Goal: Task Accomplishment & Management: Complete application form

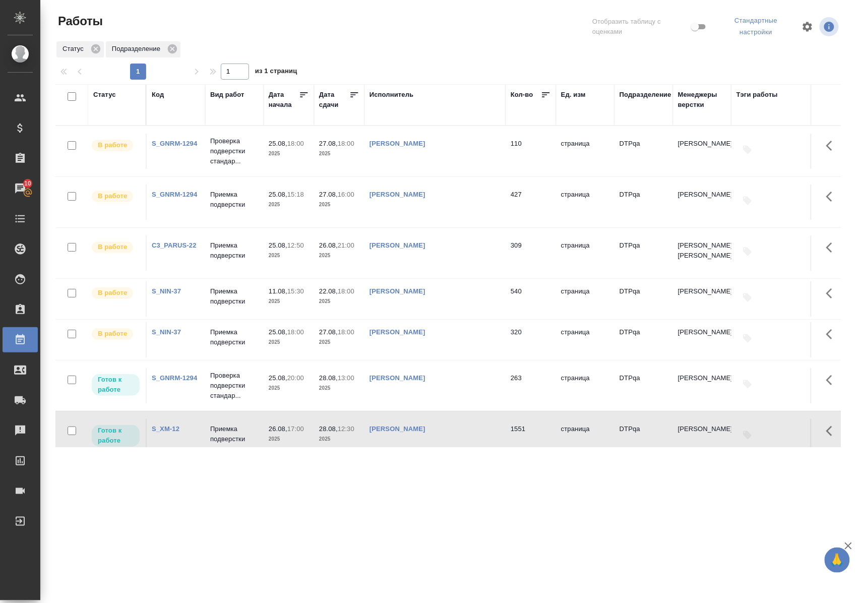
scroll to position [27, 0]
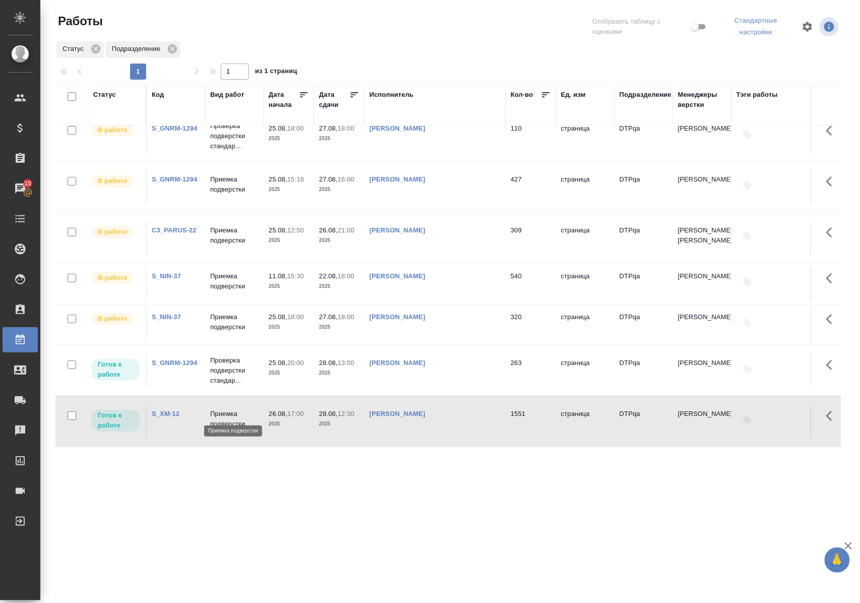
click at [229, 409] on p "Приемка подверстки" at bounding box center [234, 419] width 48 height 20
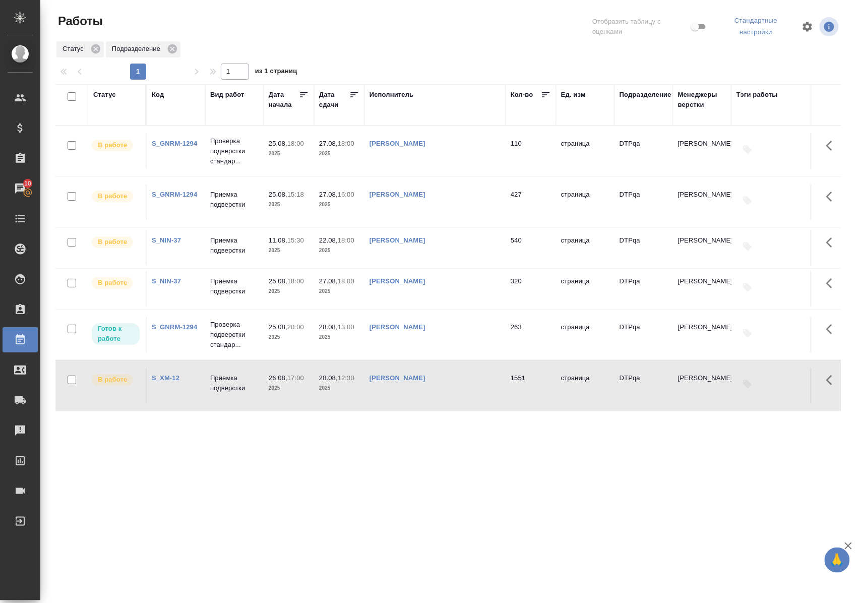
click at [231, 390] on p "Приемка подверстки" at bounding box center [234, 383] width 48 height 20
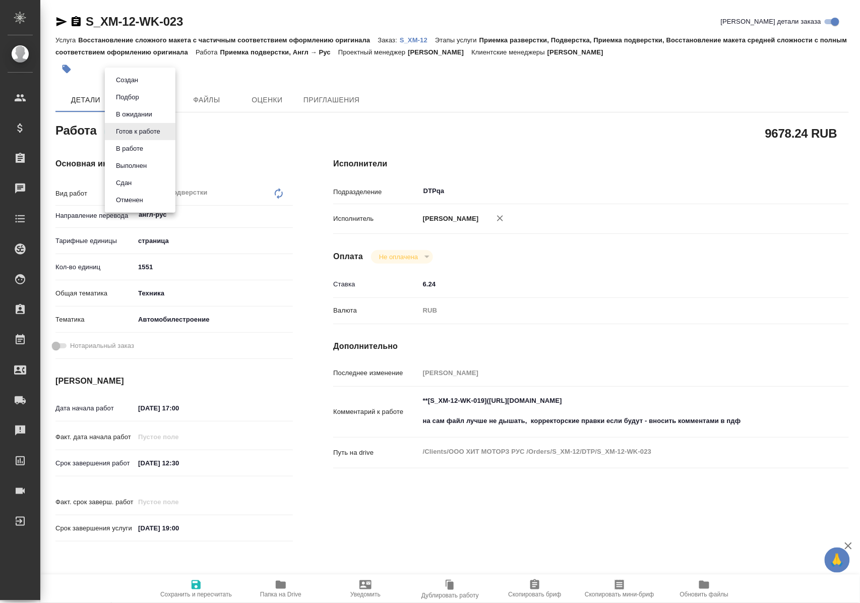
click at [162, 131] on body "🙏 .cls-1 fill:#fff; AWATERA Polushina Alena Клиенты Спецификации Заказы Чаты To…" at bounding box center [430, 301] width 860 height 603
click at [148, 151] on li "В работе" at bounding box center [140, 148] width 71 height 17
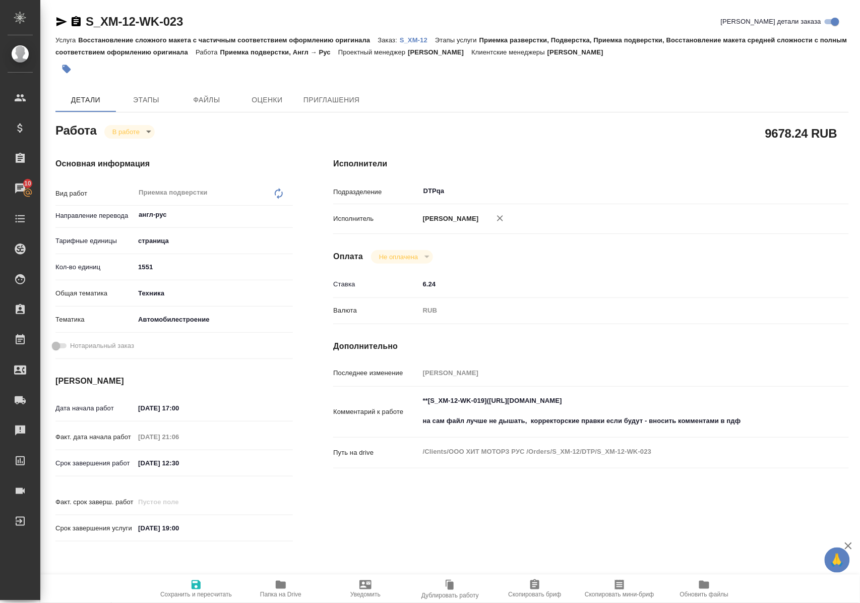
type textarea "x"
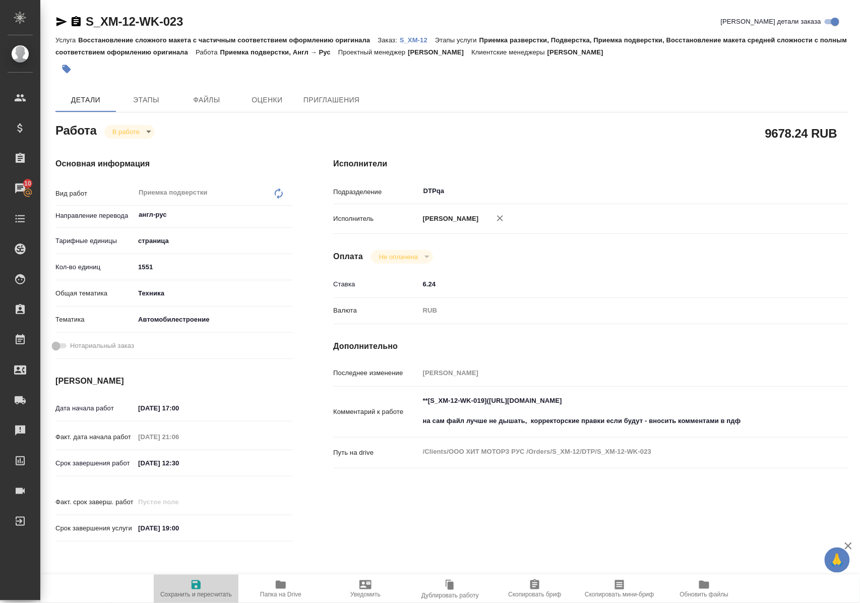
click at [196, 581] on icon "button" at bounding box center [195, 584] width 9 height 9
type textarea "x"
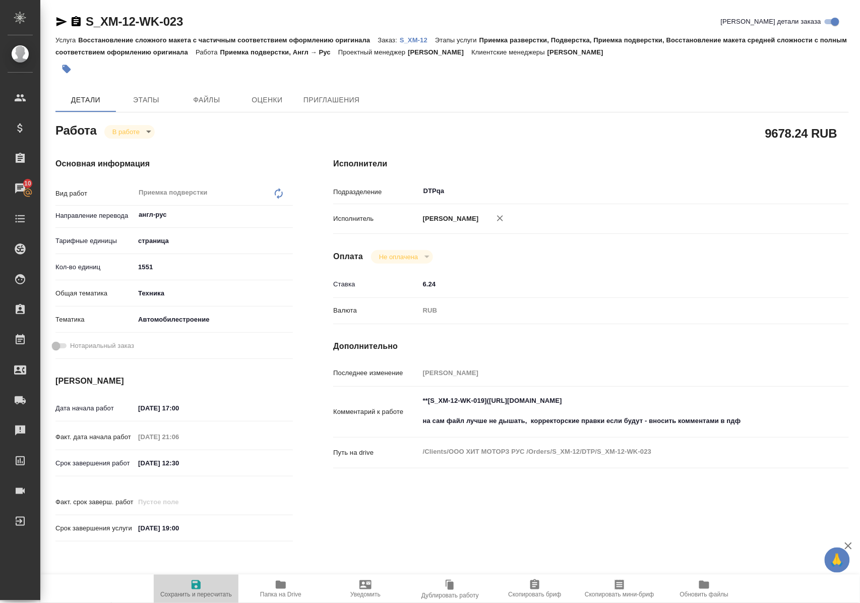
type textarea "x"
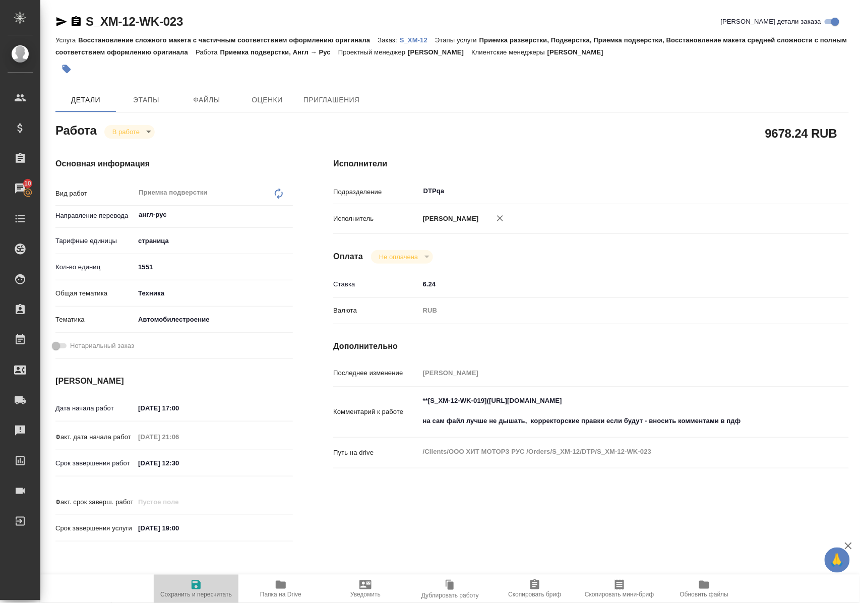
type textarea "x"
type input "inProgress"
type textarea "Приемка подверстки"
type textarea "x"
type input "англ-рус"
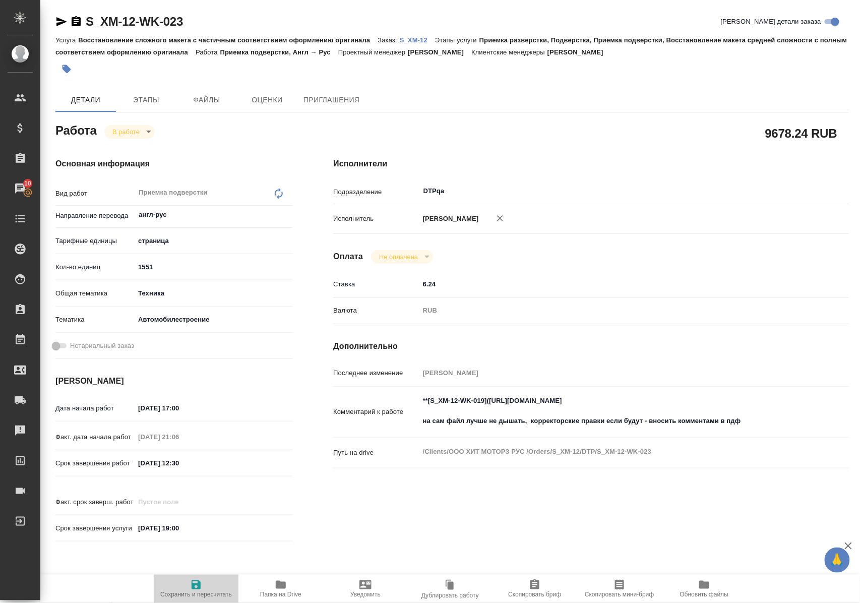
type input "5a8b1489cc6b4906c91bfdb2"
type input "1551"
type input "tech"
type input "5f647204b73bc97568ca66a7"
type input "26.08.2025 17:00"
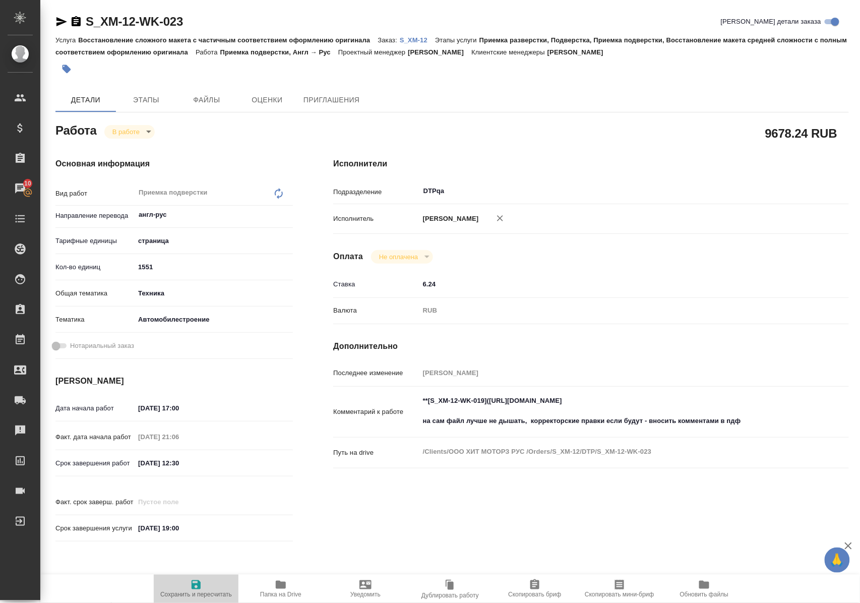
type input "26.08.2025 21:06"
type input "28.08.2025 12:30"
type input "28.08.2025 19:00"
type input "DTPqa"
type input "notPayed"
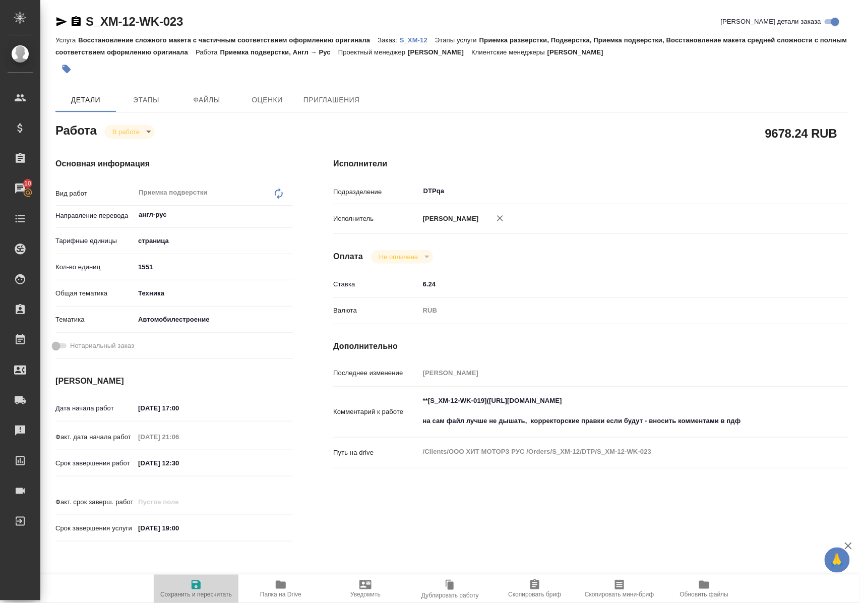
type input "6.24"
type input "RUB"
type input "Полушина Алена"
type textarea "**[S_XM-12-WK-019](https://tera.awatera.com/Work/68124daa68cc260d5c92e8ac/)** н…"
type textarea "x"
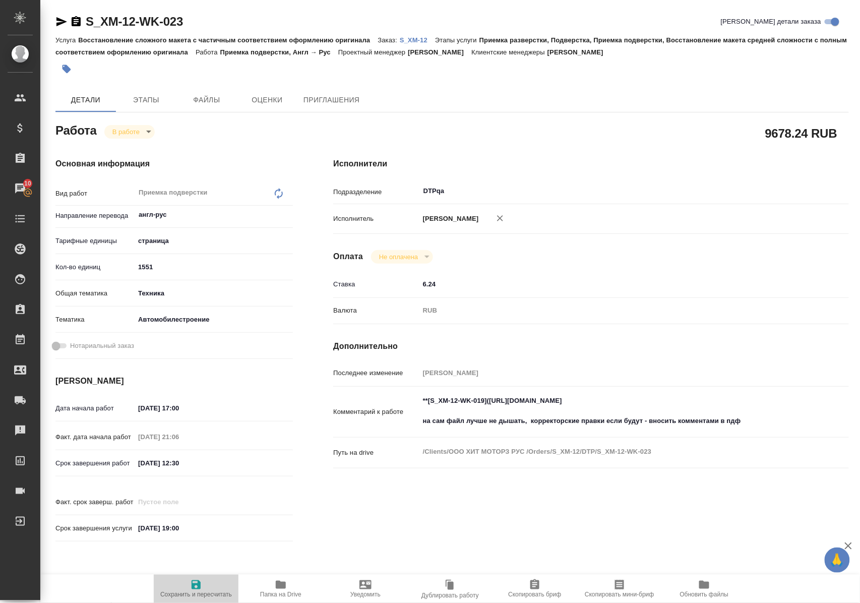
type textarea "/Clients/ООО ХИТ МОТОРЗ РУС /Orders/S_XM-12/DTP/S_XM-12-WK-023"
type textarea "x"
type input "S_XM-12"
type input "Восстановление сложного макета с частичным соответствием оформлению оригинала"
type input "Приемка разверстки, Подверстка, Приемка подверстки, Восстановление макета средн…"
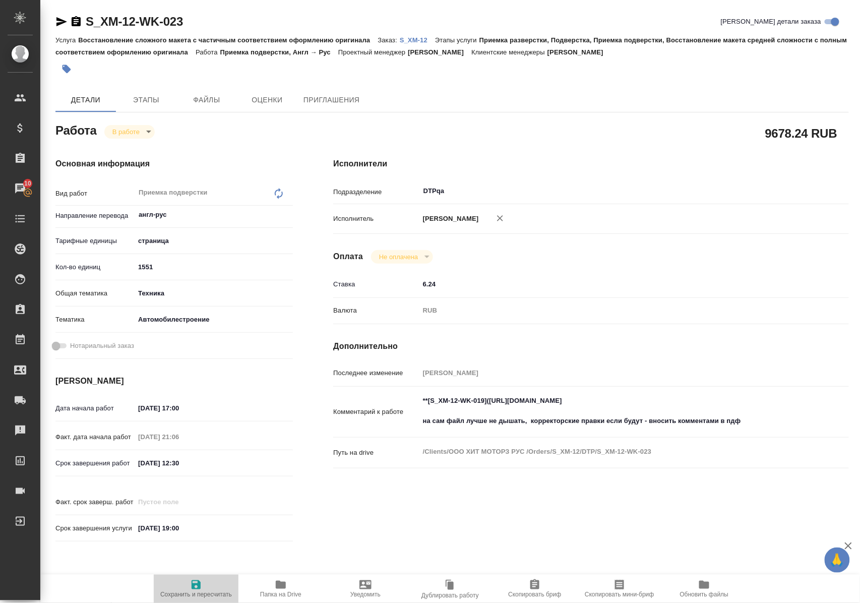
type input "Никифорова Валерия"
type input "[PERSON_NAME]"
type input "/Clients/ООО ХИТ МОТОРЗ РУС /Orders/S_XM-12"
type textarea "x"
type textarea "агл-рус В материалах есть «взрыв-схемы», мы предоставим глоссарий составленный …"
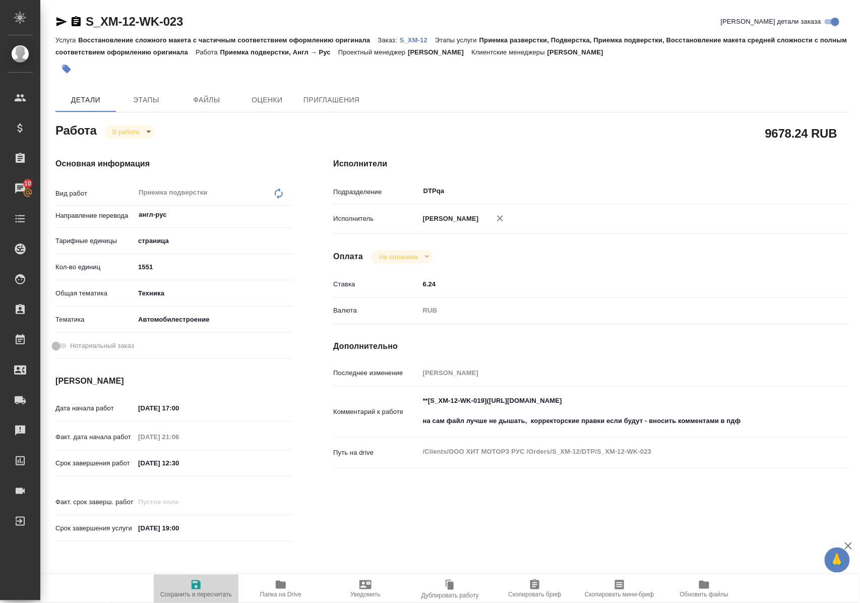
type textarea "x"
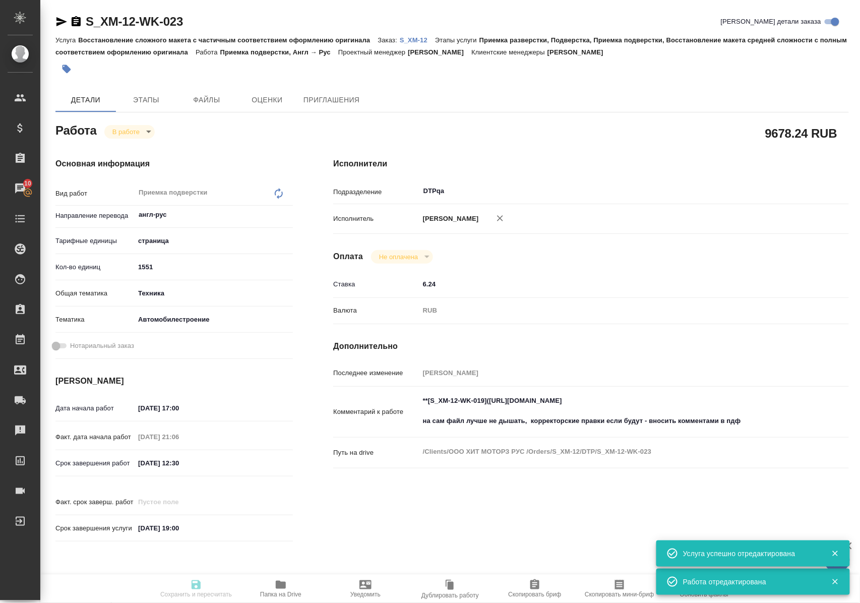
type textarea "x"
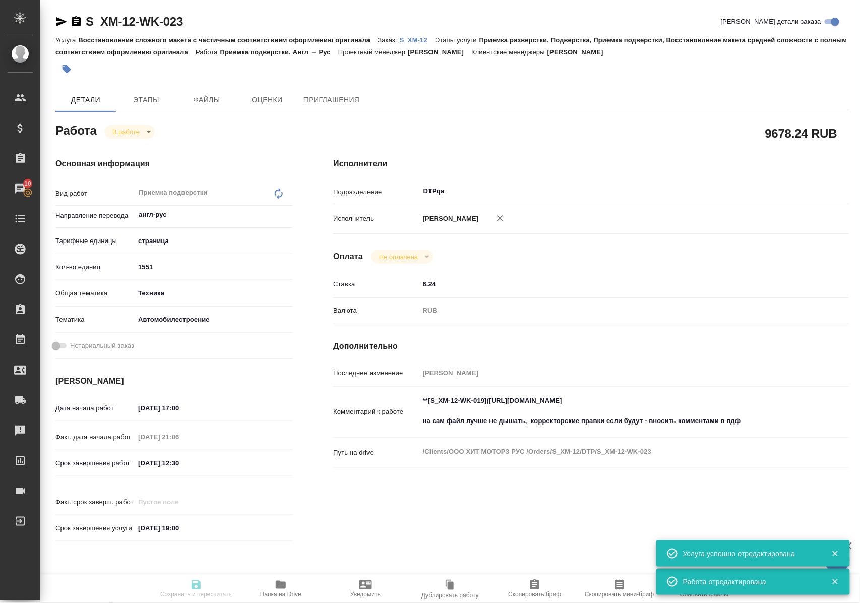
type textarea "x"
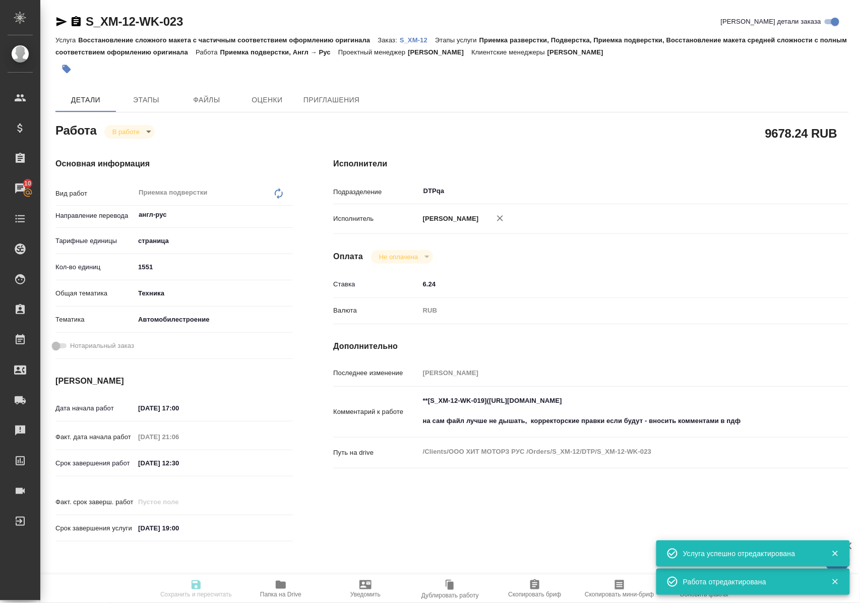
type textarea "x"
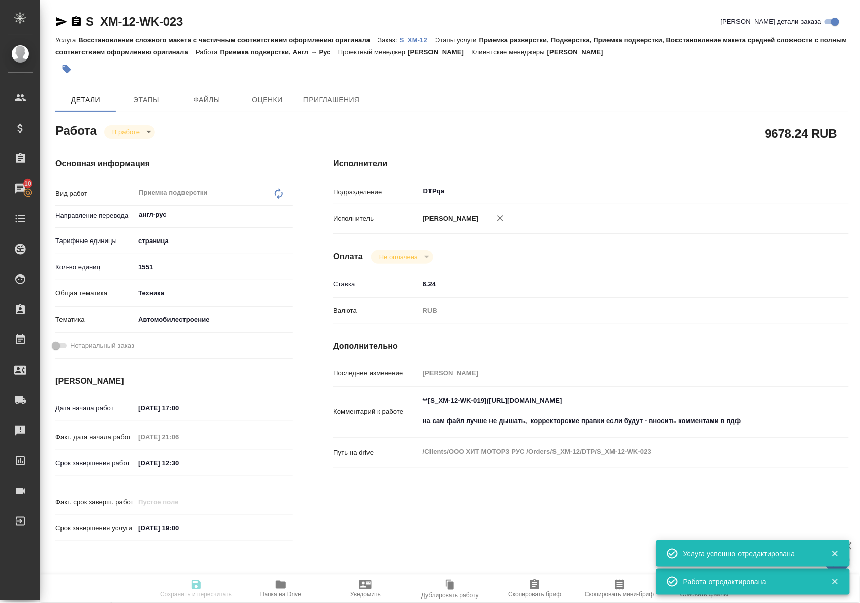
type input "inProgress"
type textarea "Приемка подверстки"
type textarea "x"
type input "англ-рус"
type input "5a8b1489cc6b4906c91bfdb2"
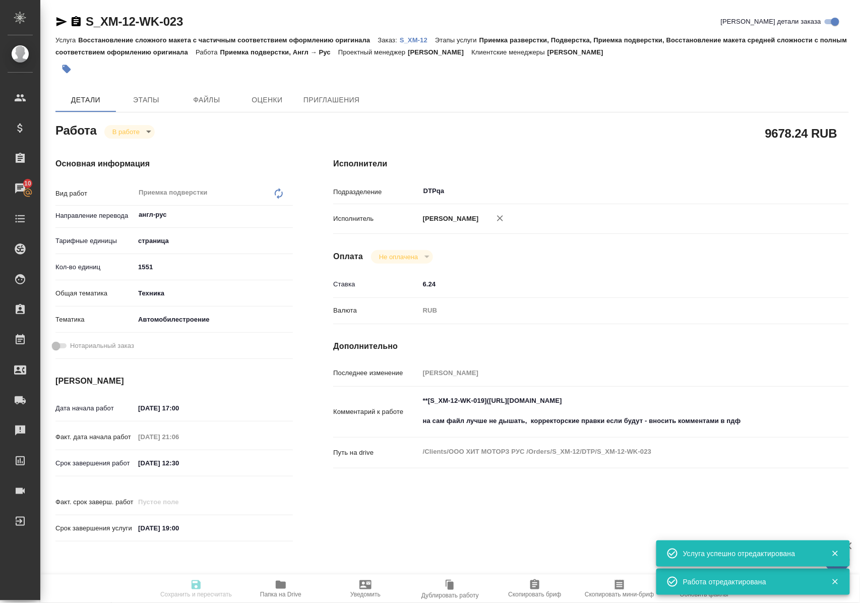
type input "1551"
type input "tech"
type input "5f647204b73bc97568ca66a7"
type input "26.08.2025 17:00"
type input "26.08.2025 21:06"
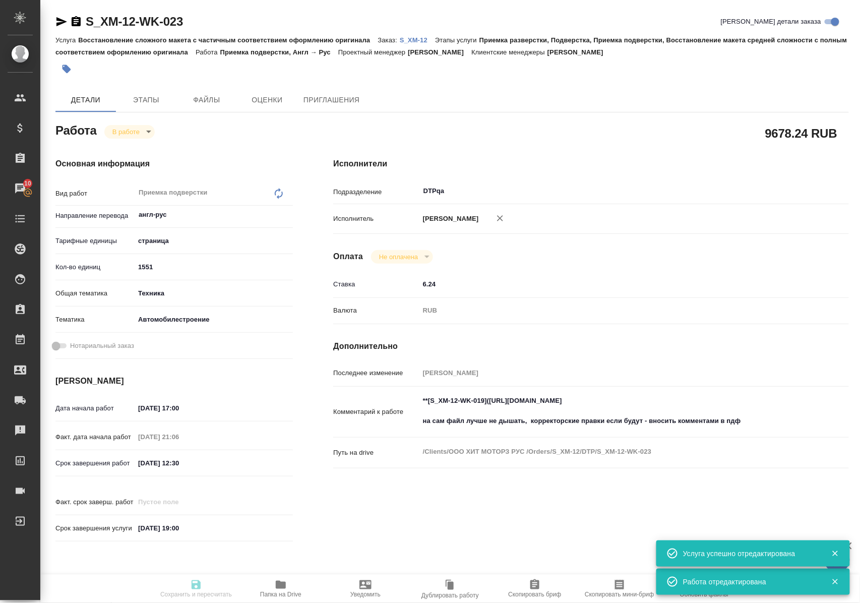
type input "28.08.2025 12:30"
type input "28.08.2025 19:00"
type input "DTPqa"
type input "notPayed"
type input "6.24"
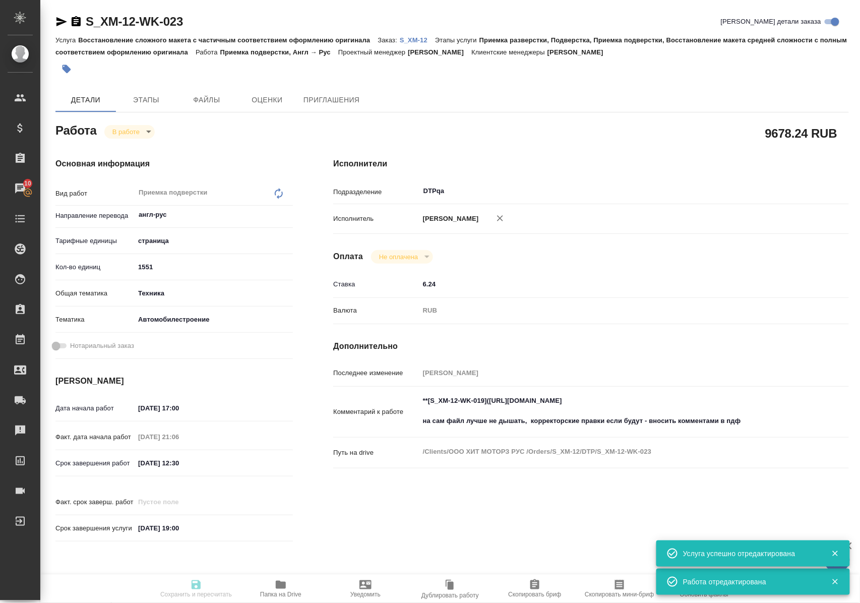
type input "RUB"
type input "Полушина Алена"
type textarea "**[S_XM-12-WK-019](https://tera.awatera.com/Work/68124daa68cc260d5c92e8ac/)** н…"
type textarea "x"
type textarea "/Clients/ООО ХИТ МОТОРЗ РУС /Orders/S_XM-12/DTP/S_XM-12-WK-023"
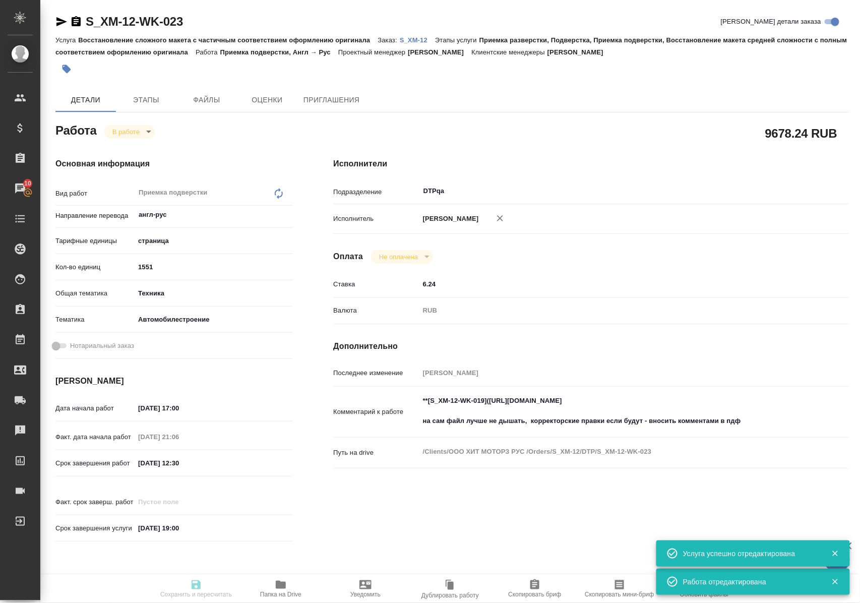
type textarea "x"
type input "S_XM-12"
type input "Восстановление сложного макета с частичным соответствием оформлению оригинала"
type input "Приемка разверстки, Подверстка, Приемка подверстки, Восстановление макета средн…"
type input "Никифорова Валерия"
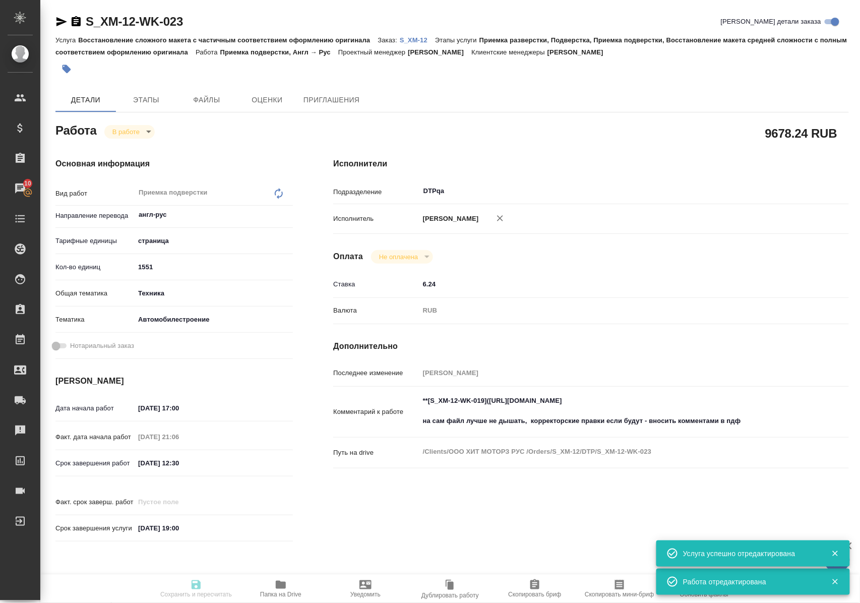
type input "[PERSON_NAME]"
type input "/Clients/ООО ХИТ МОТОРЗ РУС /Orders/S_XM-12"
type textarea "x"
type textarea "агл-рус В материалах есть «взрыв-схемы», мы предоставим глоссарий составленный …"
type textarea "x"
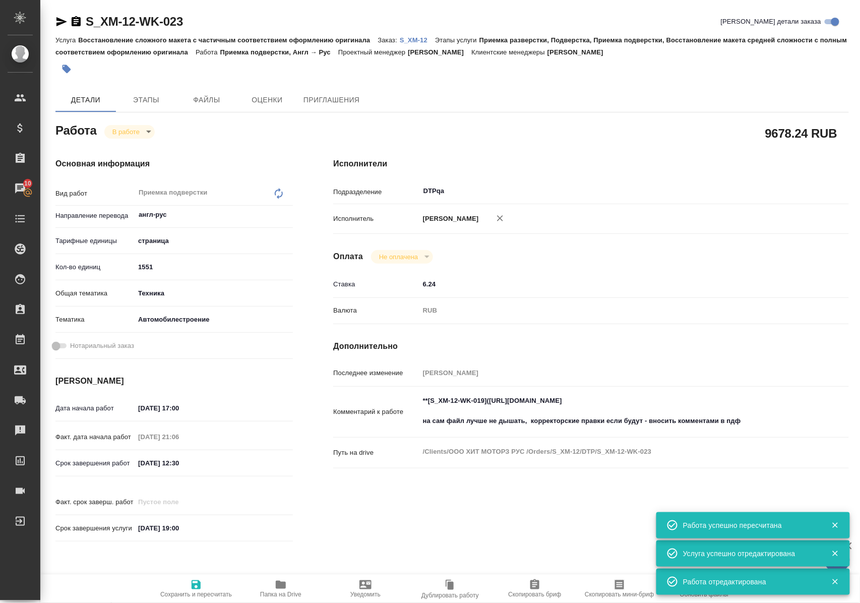
type textarea "x"
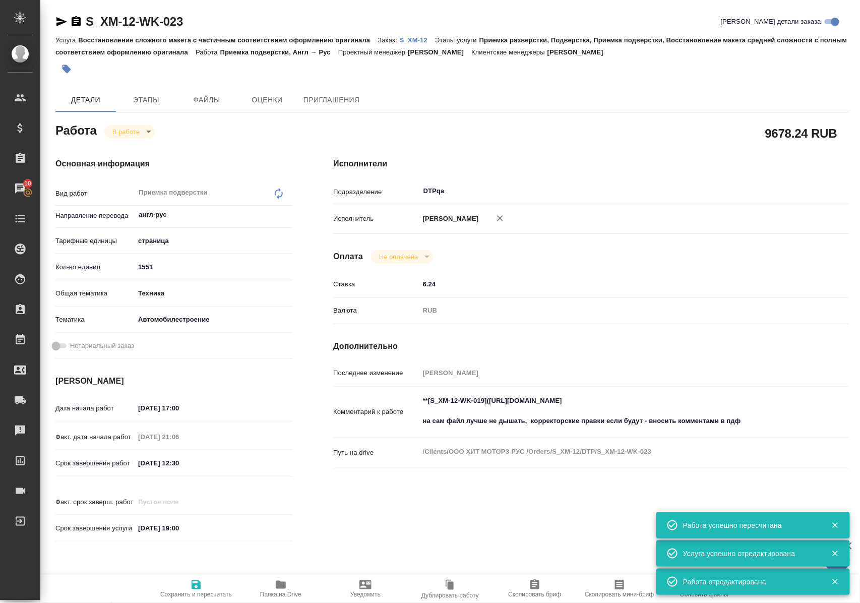
type textarea "x"
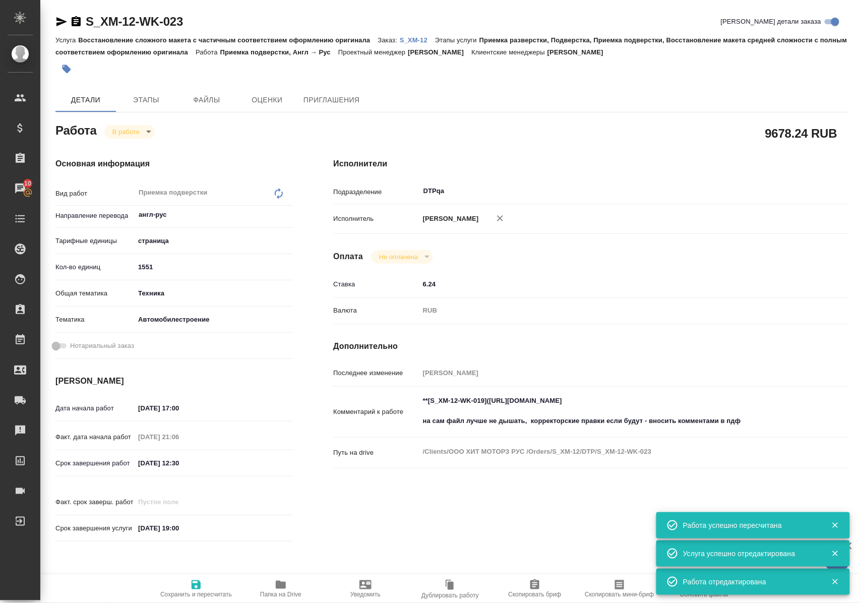
type textarea "x"
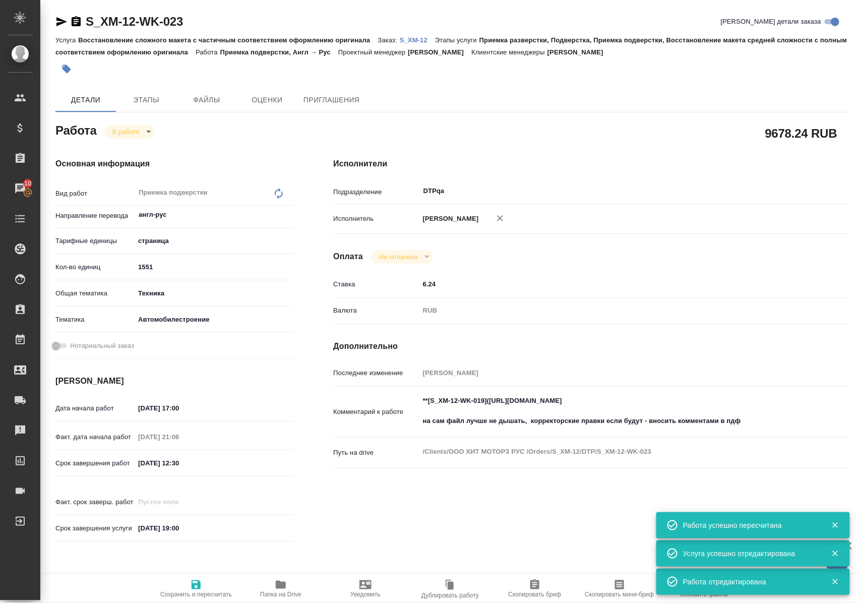
type textarea "x"
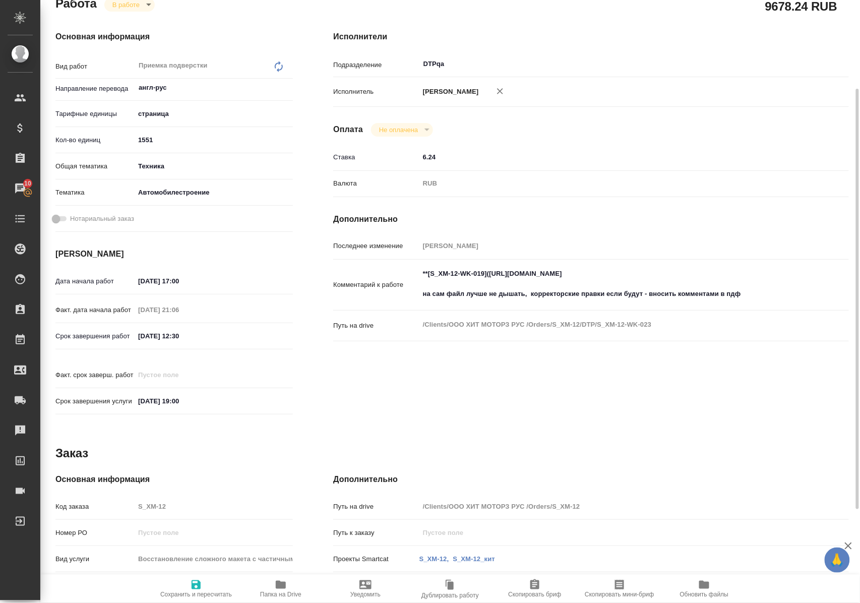
scroll to position [59, 0]
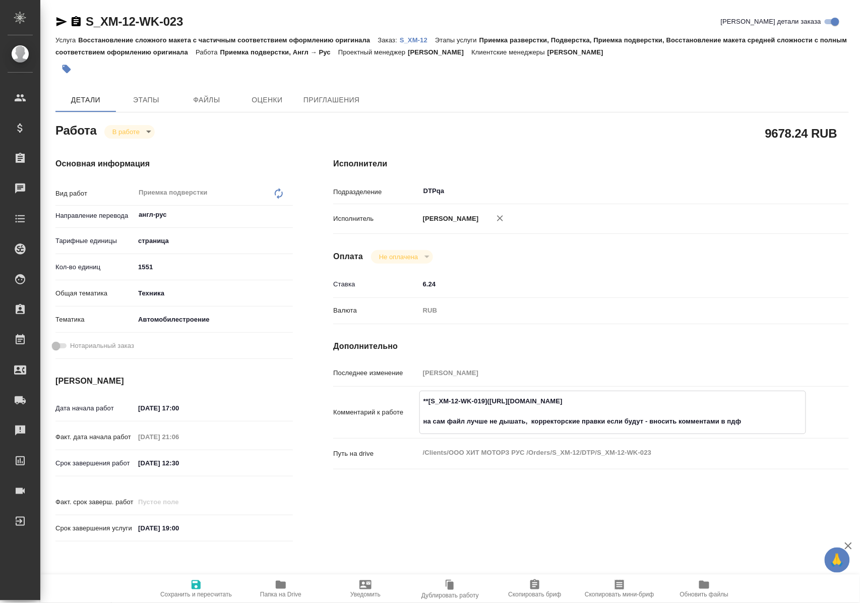
drag, startPoint x: 422, startPoint y: 430, endPoint x: 751, endPoint y: 429, distance: 328.6
click at [751, 429] on textarea "**[S_XM-12-WK-019](https://tera.awatera.com/Work/68124daa68cc260d5c92e8ac/)** н…" at bounding box center [613, 411] width 386 height 37
drag, startPoint x: 497, startPoint y: 410, endPoint x: 697, endPoint y: 408, distance: 200.6
click at [697, 408] on textarea "**[S_XM-12-WK-019](https://tera.awatera.com/Work/68124daa68cc260d5c92e8ac/)** н…" at bounding box center [613, 411] width 386 height 37
drag, startPoint x: 423, startPoint y: 431, endPoint x: 754, endPoint y: 427, distance: 330.6
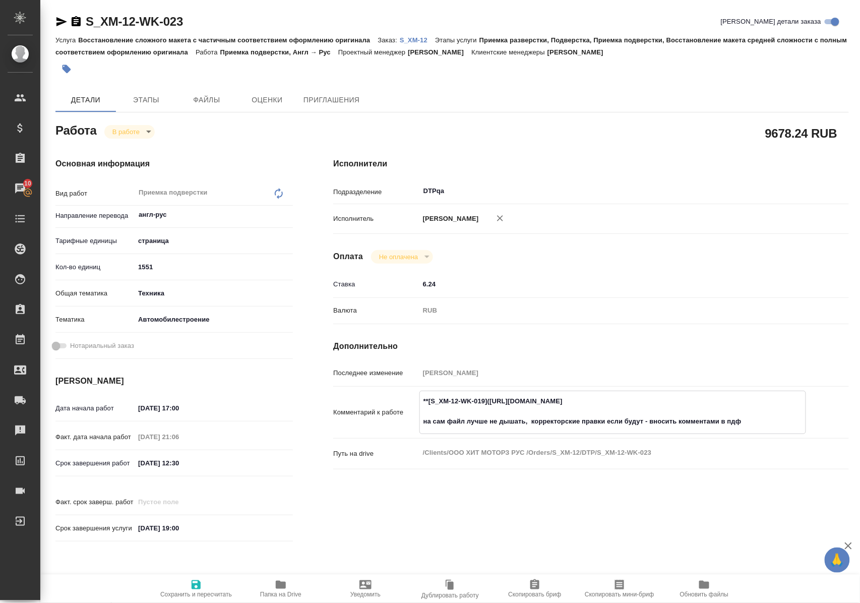
click at [754, 427] on textarea "**[S_XM-12-WK-019](https://tera.awatera.com/Work/68124daa68cc260d5c92e8ac/)** н…" at bounding box center [613, 411] width 386 height 37
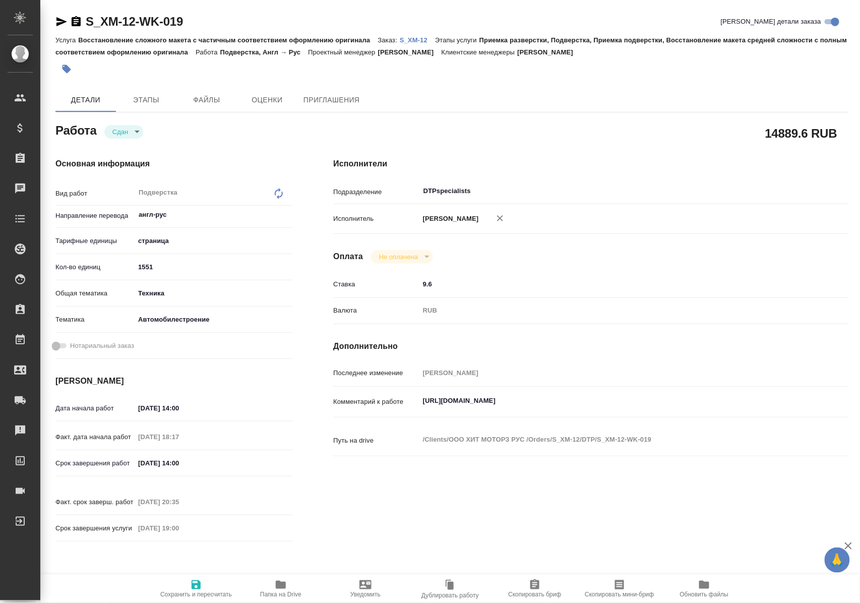
click at [279, 589] on icon "button" at bounding box center [281, 585] width 12 height 12
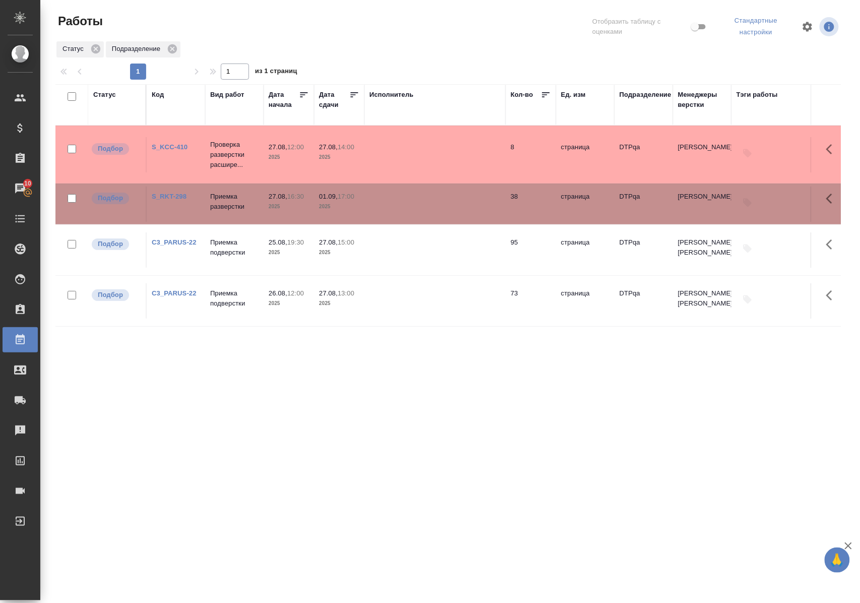
click at [97, 95] on div "Статус" at bounding box center [104, 95] width 23 height 10
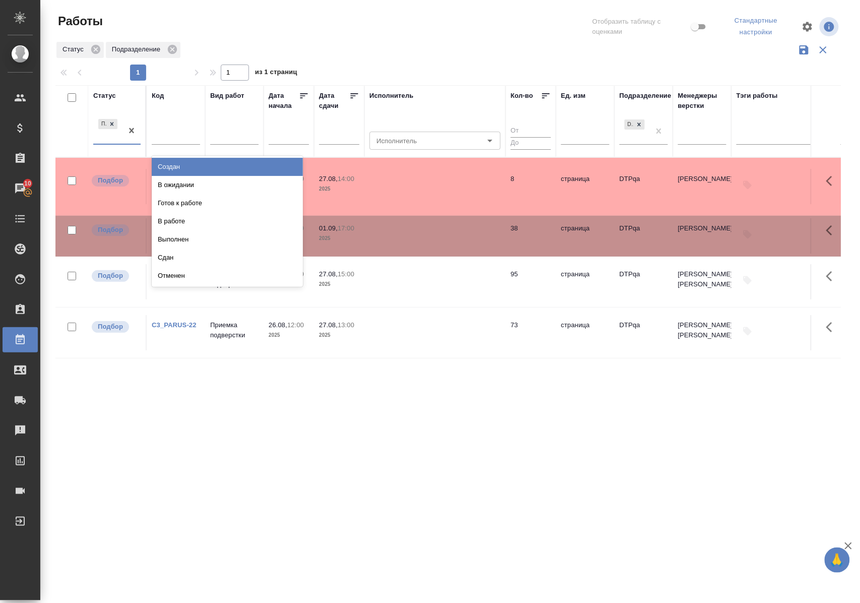
click at [107, 141] on div "Подбор" at bounding box center [107, 130] width 29 height 27
click at [172, 183] on div "В ожидании" at bounding box center [227, 185] width 151 height 18
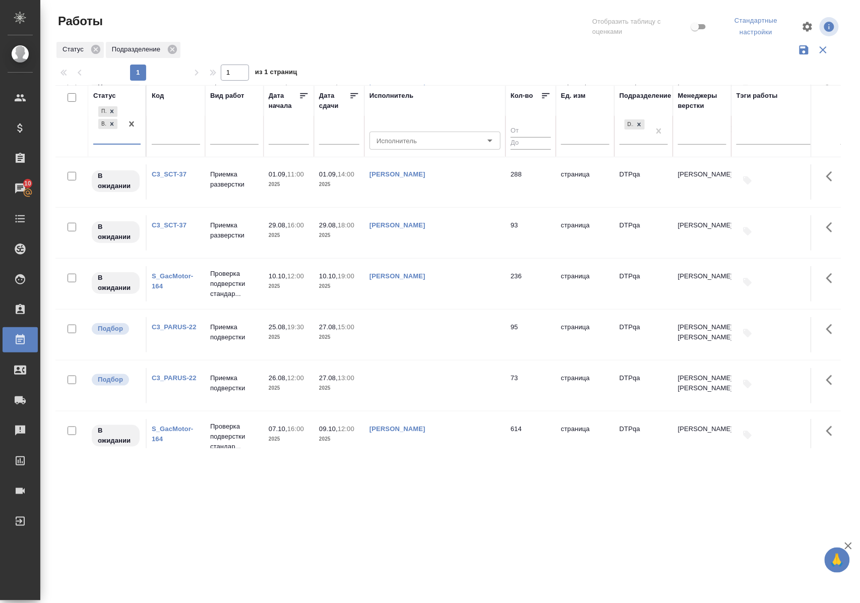
scroll to position [269, 0]
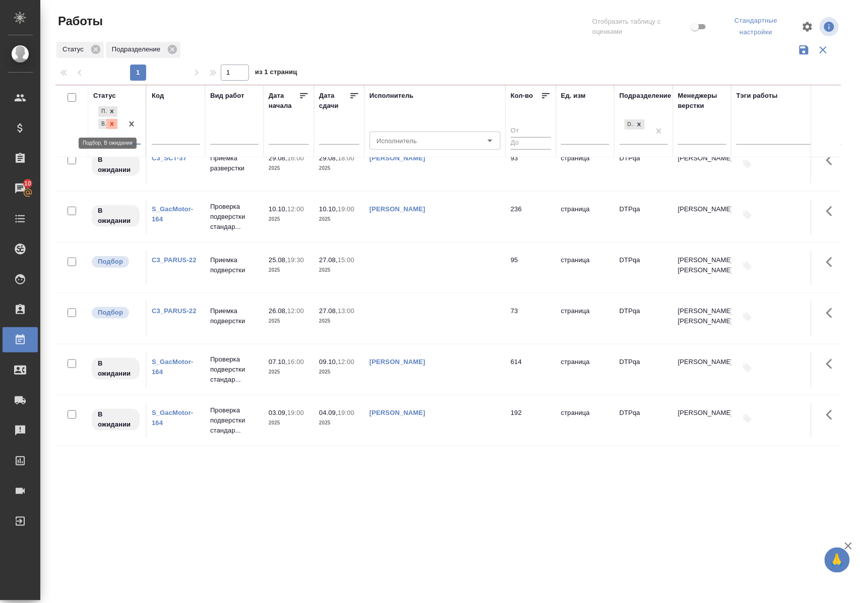
click at [113, 125] on icon at bounding box center [111, 123] width 7 height 7
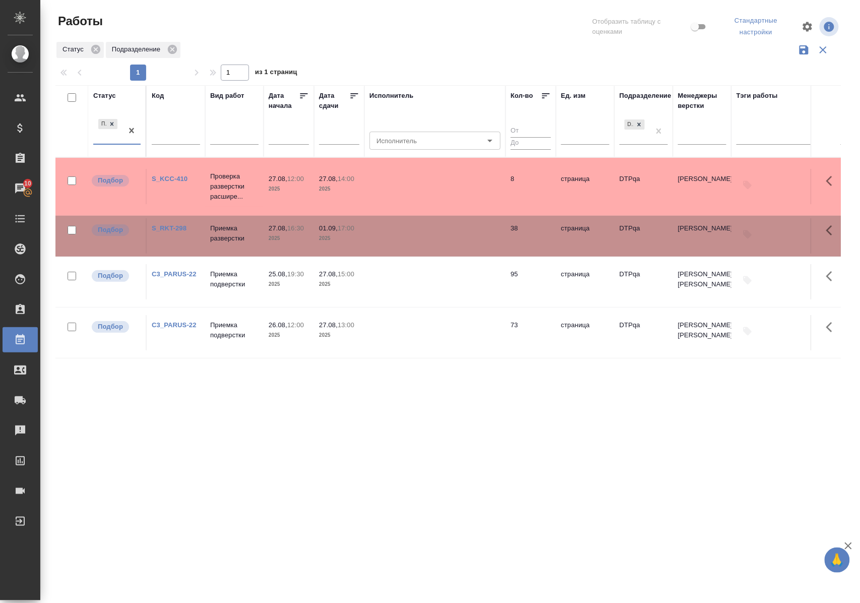
scroll to position [0, 0]
click at [113, 94] on div "Статус" at bounding box center [104, 96] width 23 height 10
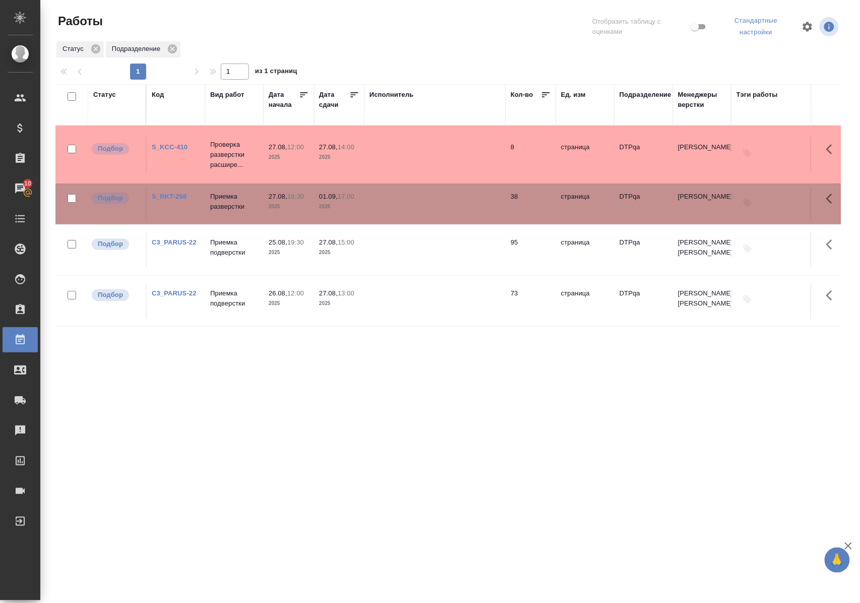
click at [399, 369] on div "Статус Код Вид работ Дата начала Дата сдачи Исполнитель Кол-во Ед. изм Подразде…" at bounding box center [447, 265] width 785 height 363
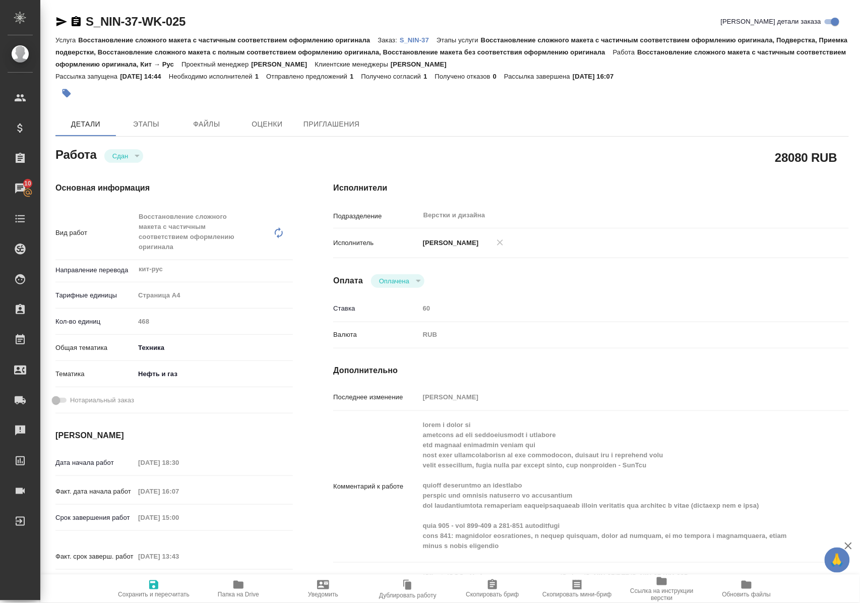
scroll to position [67, 0]
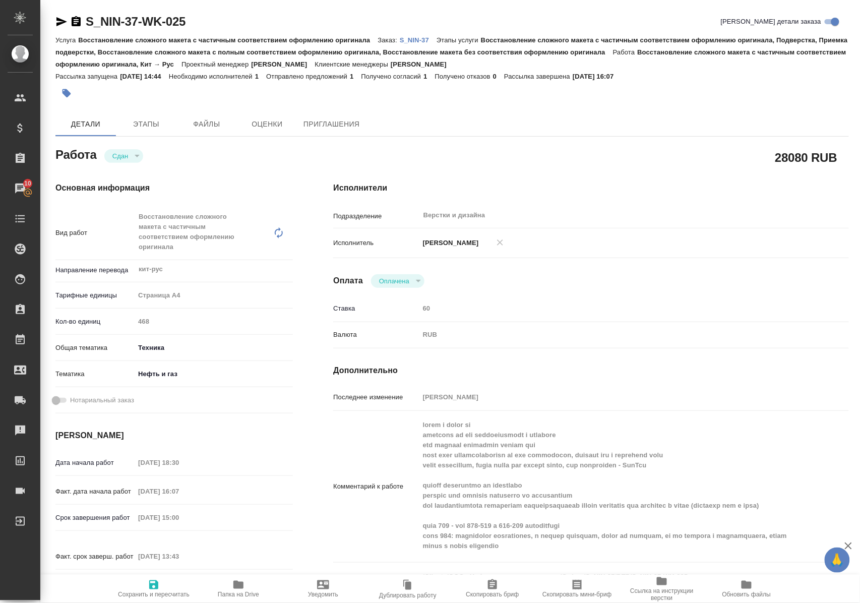
scroll to position [67, 0]
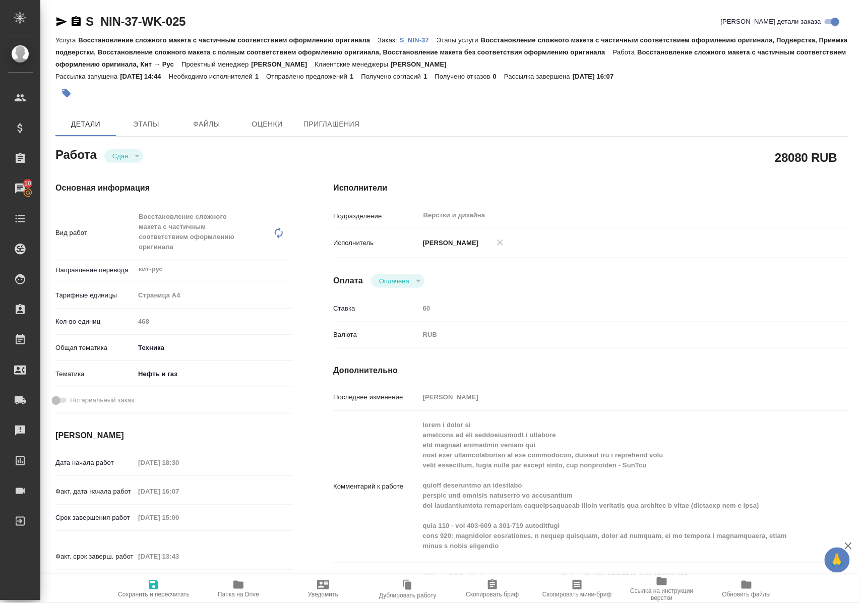
scroll to position [67, 0]
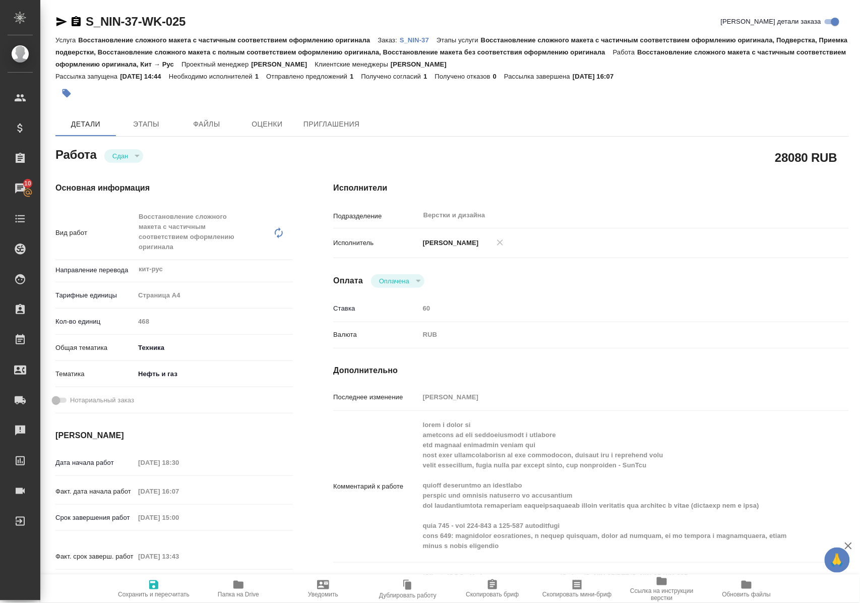
scroll to position [67, 0]
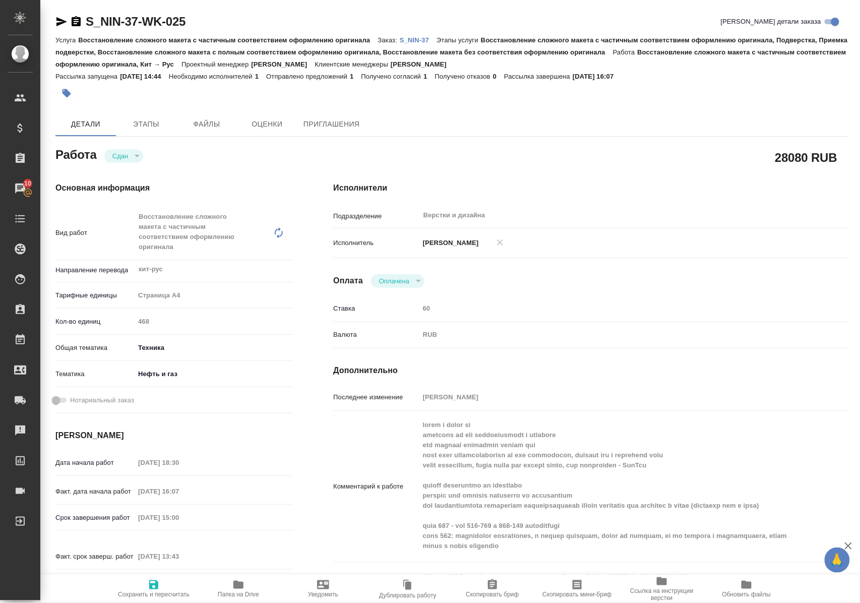
scroll to position [67, 0]
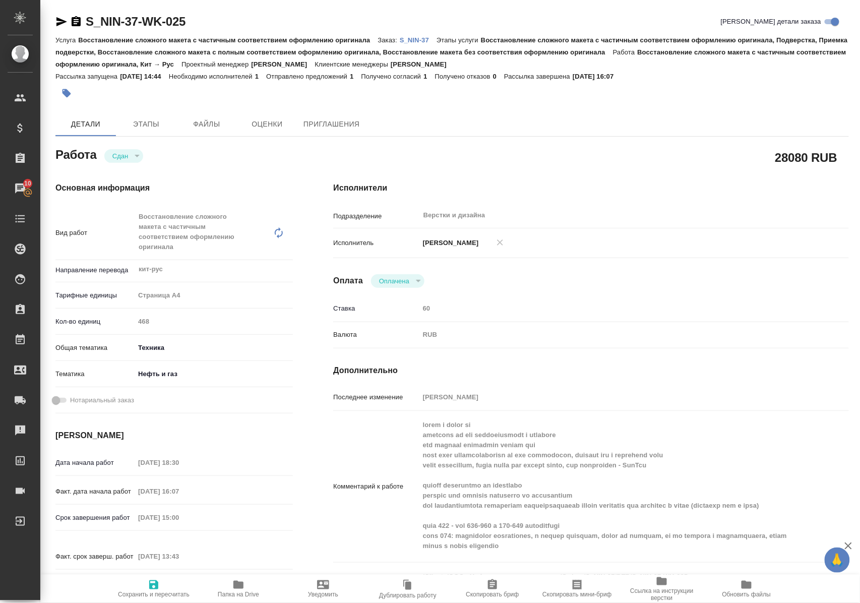
scroll to position [67, 0]
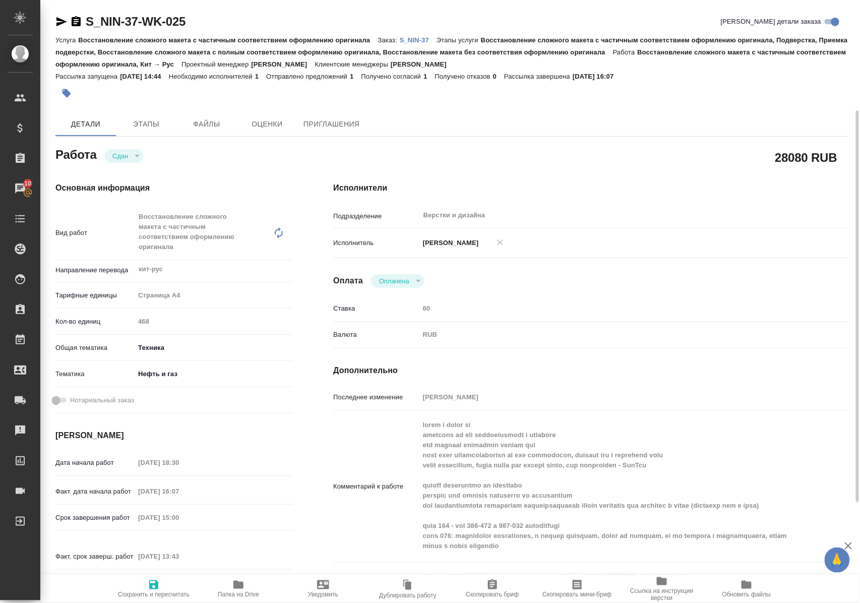
scroll to position [67, 0]
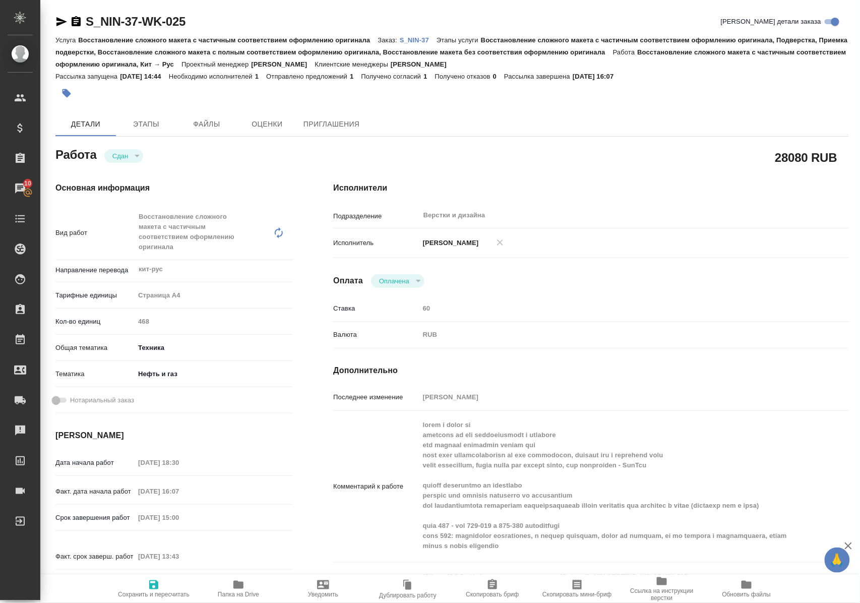
scroll to position [67, 0]
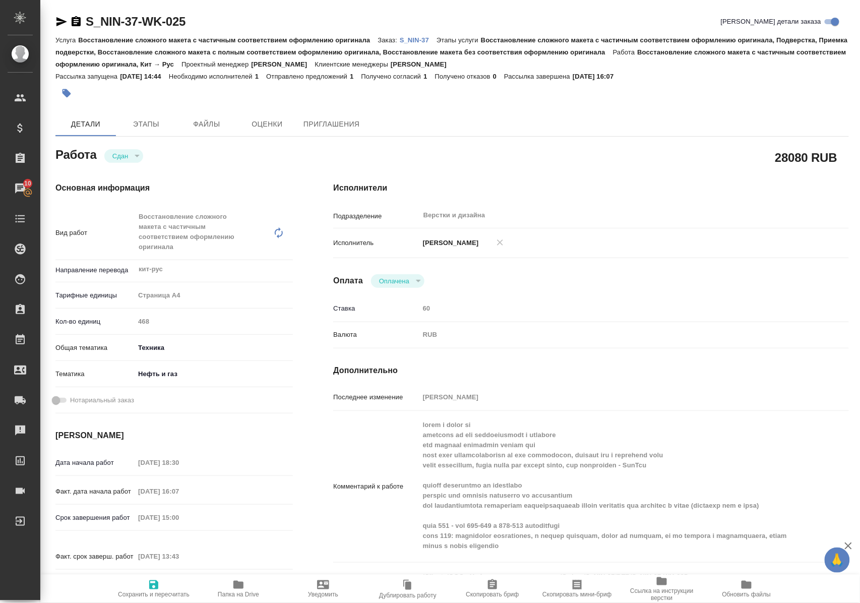
scroll to position [67, 0]
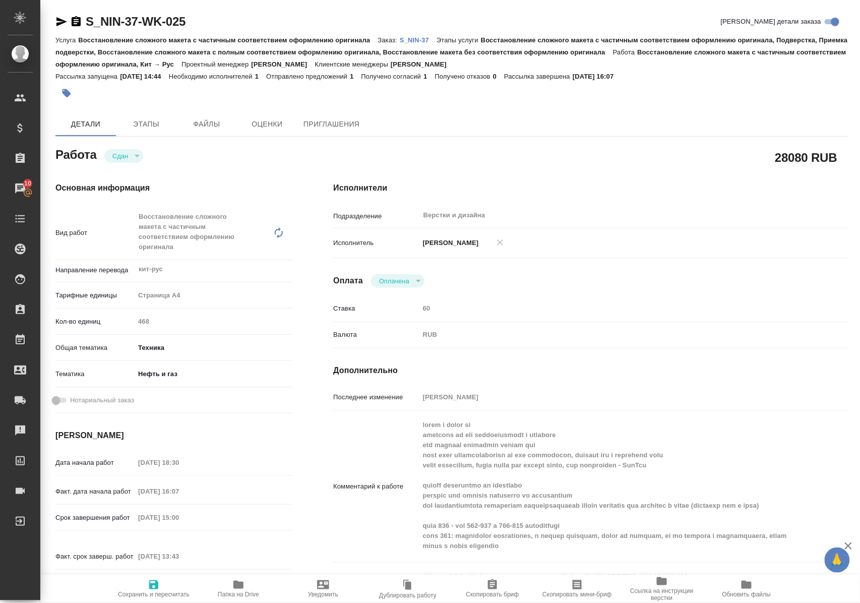
scroll to position [67, 0]
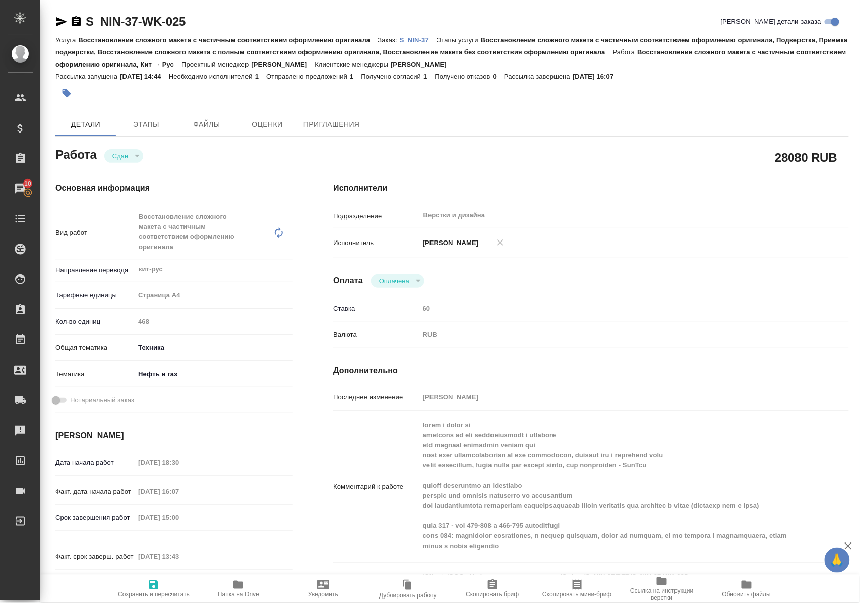
scroll to position [67, 0]
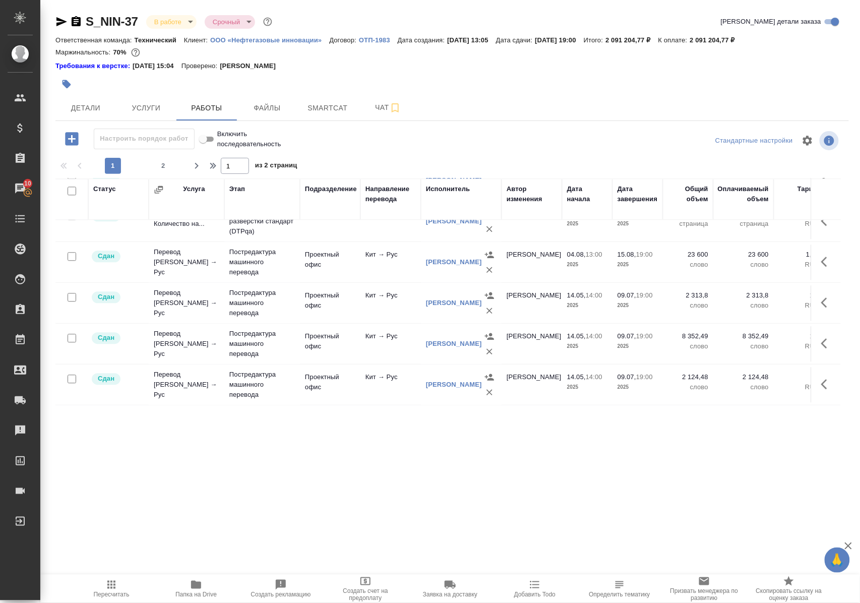
scroll to position [648, 0]
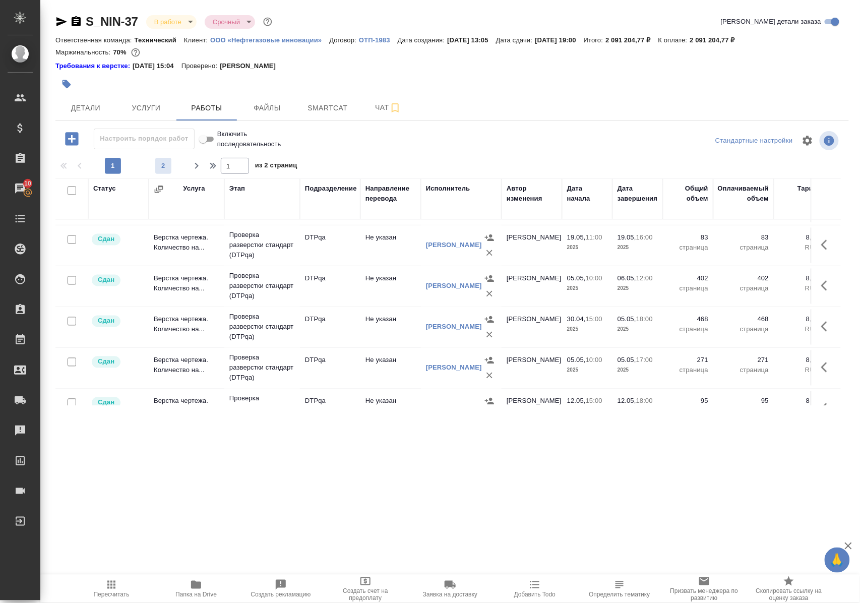
click at [161, 171] on span "2" at bounding box center [163, 166] width 16 height 10
type input "2"
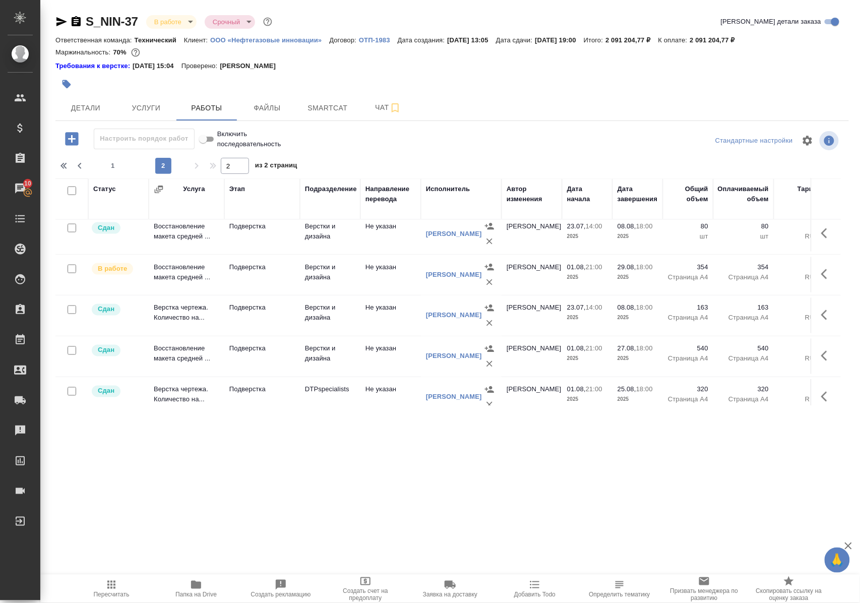
scroll to position [563, 0]
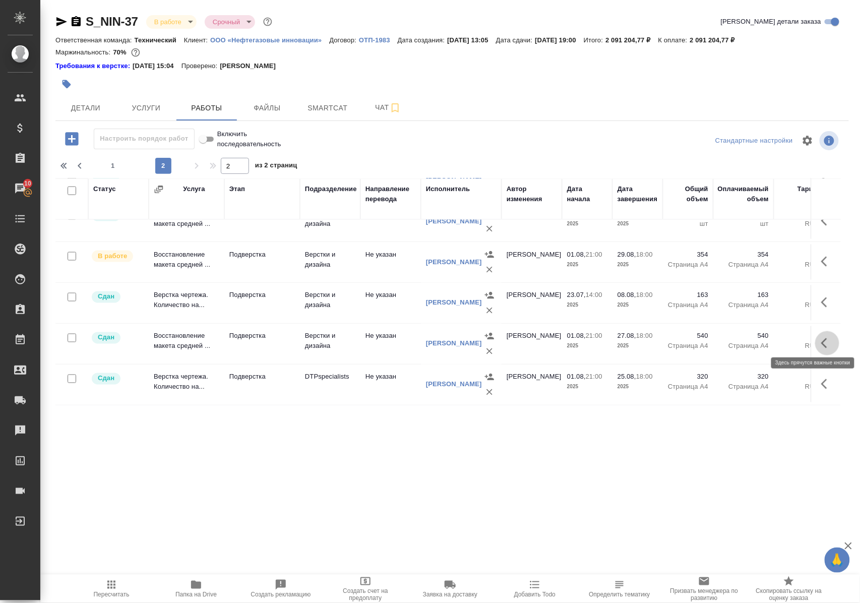
click at [821, 339] on icon "button" at bounding box center [824, 343] width 6 height 10
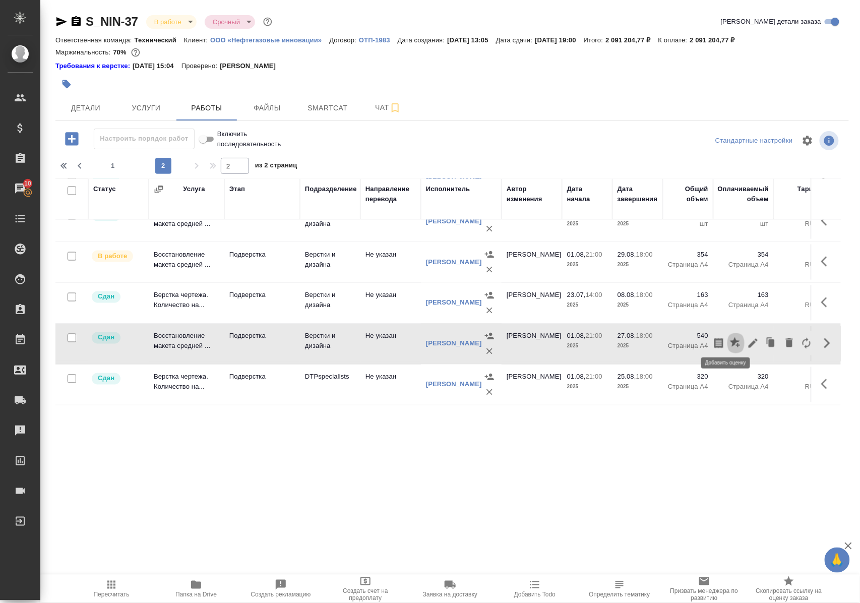
click at [730, 337] on icon "button" at bounding box center [735, 342] width 10 height 10
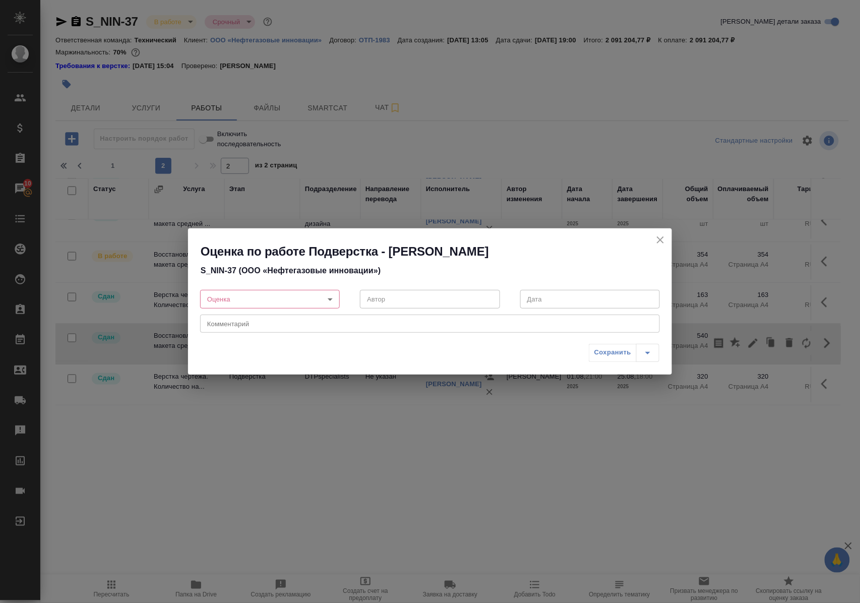
click at [340, 348] on div "Сохранить" at bounding box center [430, 357] width 484 height 36
click at [331, 300] on body "🙏 .cls-1 fill:#fff; AWATERA Polushina Alena Клиенты Спецификации Заказы 10 Чаты…" at bounding box center [430, 301] width 860 height 603
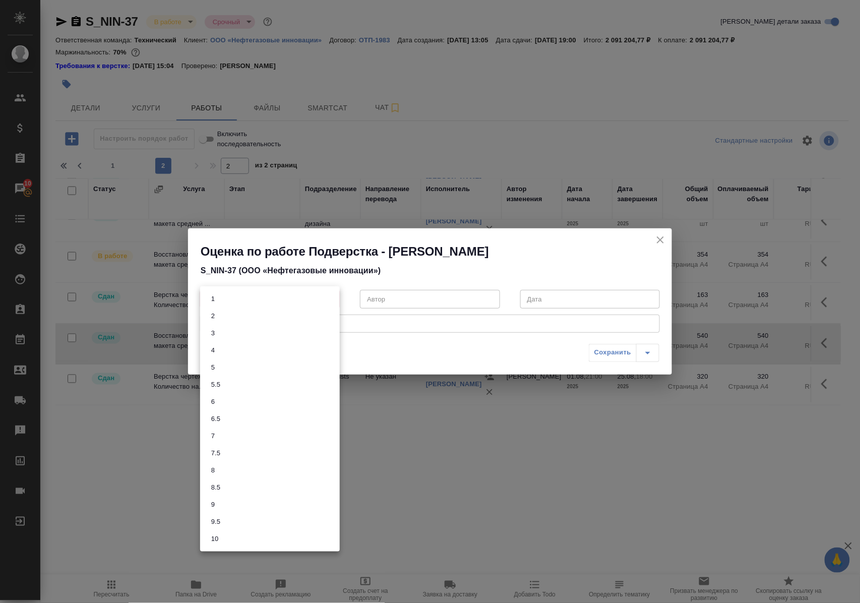
click at [239, 367] on li "5" at bounding box center [270, 367] width 140 height 17
type input "5"
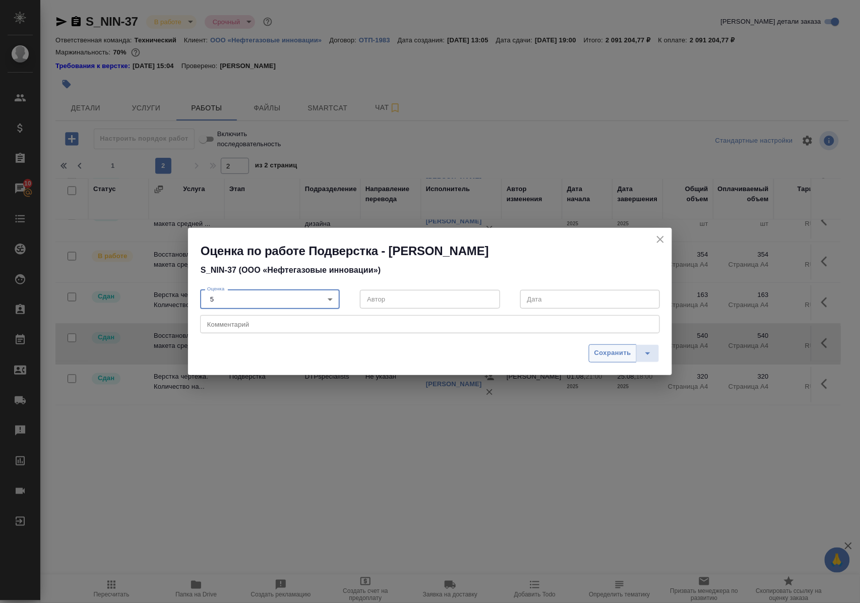
click at [607, 353] on span "Сохранить" at bounding box center [612, 353] width 37 height 12
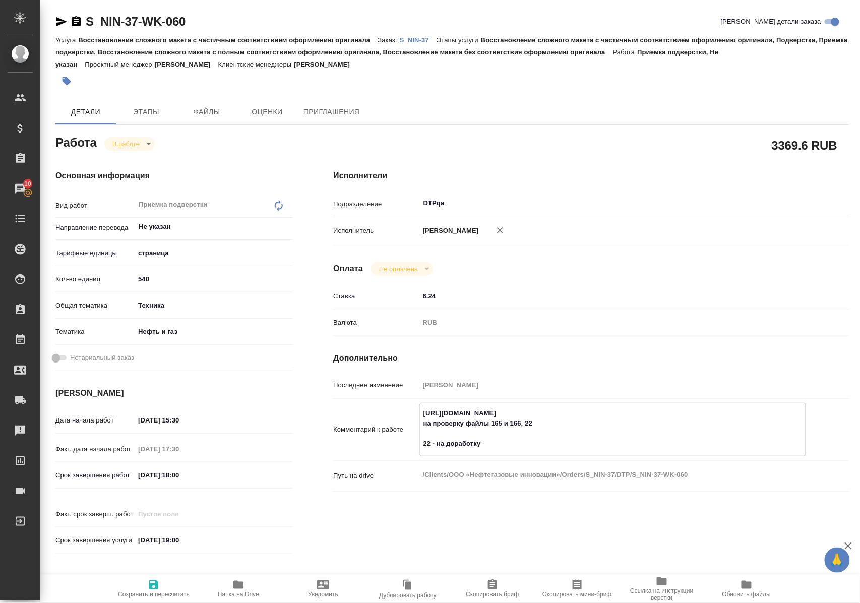
click at [431, 452] on textarea "https://tera.awatera.com/Work/6806997b106aacf7fd93b59e/ на проверку файлы 165 и…" at bounding box center [613, 428] width 386 height 47
type textarea "https://tera.awatera.com/Work/6806997b106aacf7fd93b59e/ на проверку файлы 165 и…"
click at [160, 579] on span "Сохранить и пересчитать" at bounding box center [153, 588] width 73 height 19
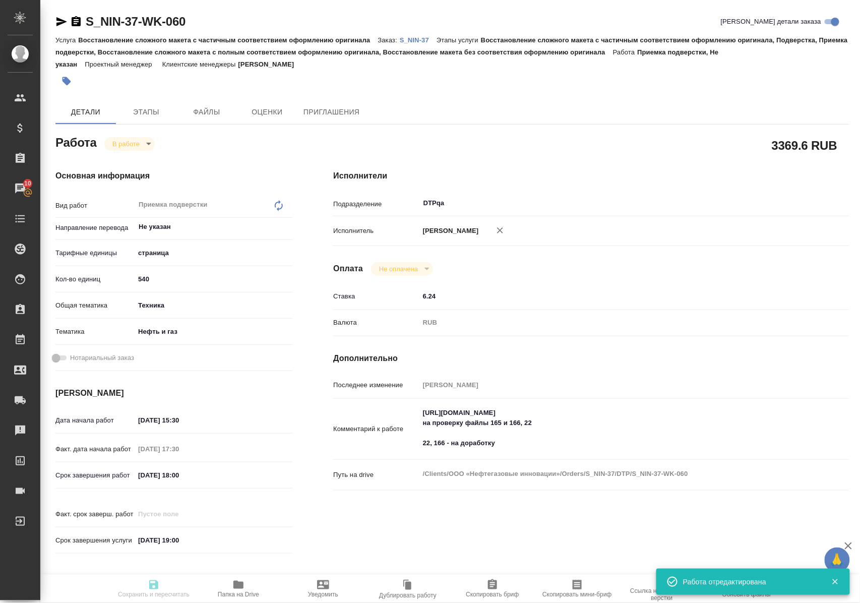
type input "inProgress"
type input "Не указан"
type input "5a8b1489cc6b4906c91bfdb2"
type input "540"
type input "tech"
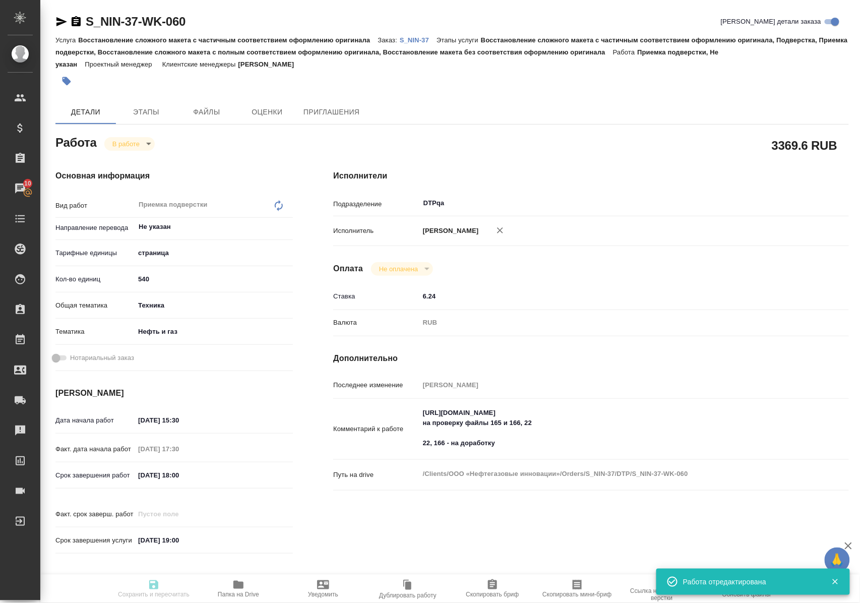
type input "5a8b8b956a9677013d343d80"
type input "11.08.2025 15:30"
type input "11.08.2025 17:30"
type input "22.08.2025 18:00"
type input "02.09.2025 19:00"
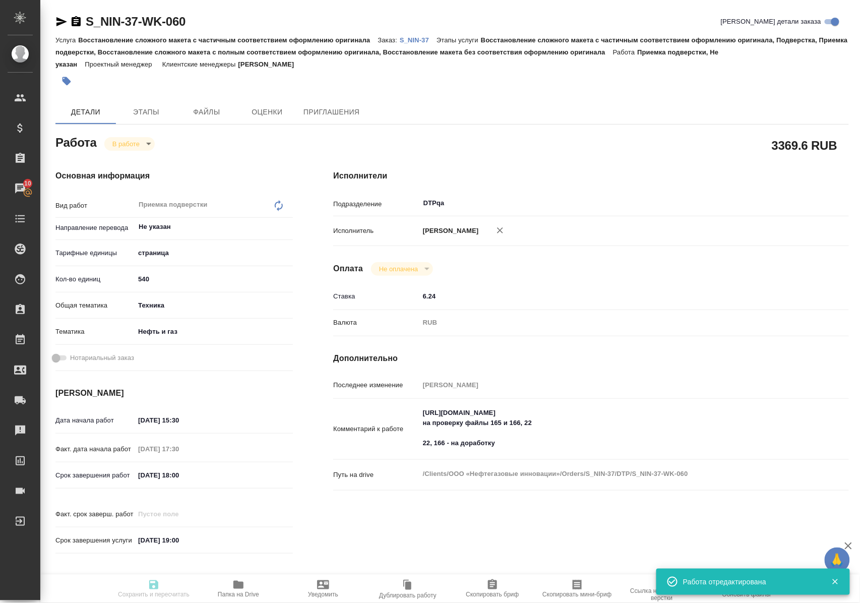
type input "DTPqa"
type input "notPayed"
type input "6.24"
type input "RUB"
type input "Полушина Алена"
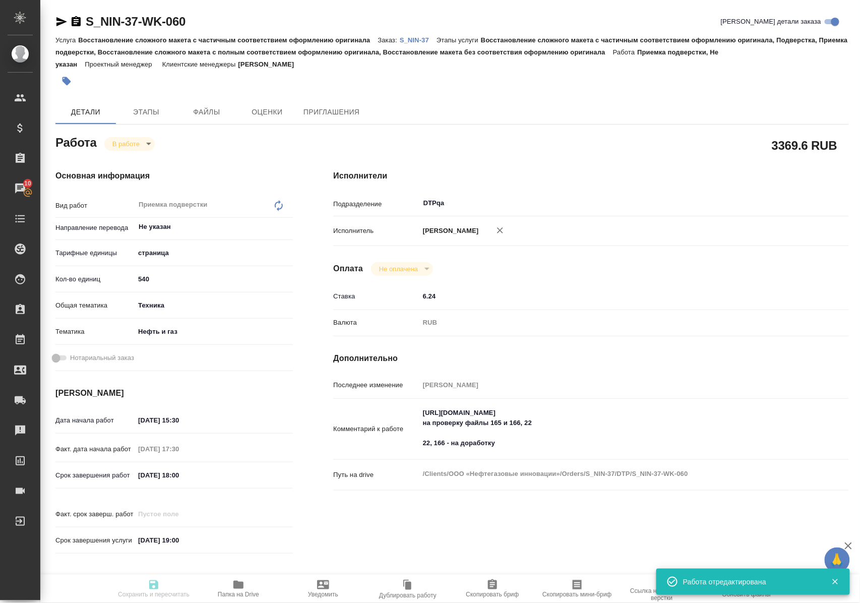
type input "S_NIN-37"
type input "Восстановление сложного макета с частичным соответствием оформлению оригинала"
type input "Восстановление сложного макета с частичным соответствием оформлению оригинала, …"
type input "Никифорова Валерия"
type input "[PERSON_NAME]"
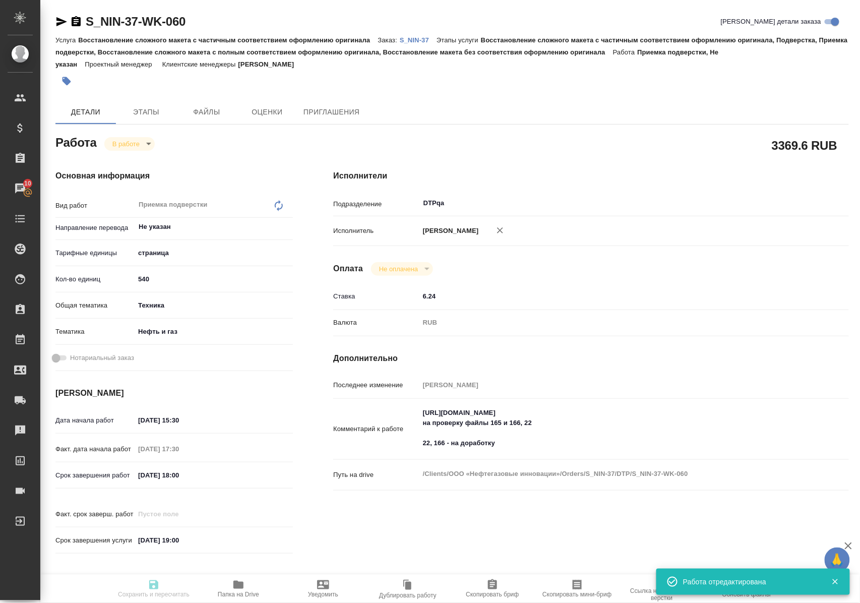
type input "/Clients/ООО «Нефтегазовые инновации»/Orders/S_NIN-37"
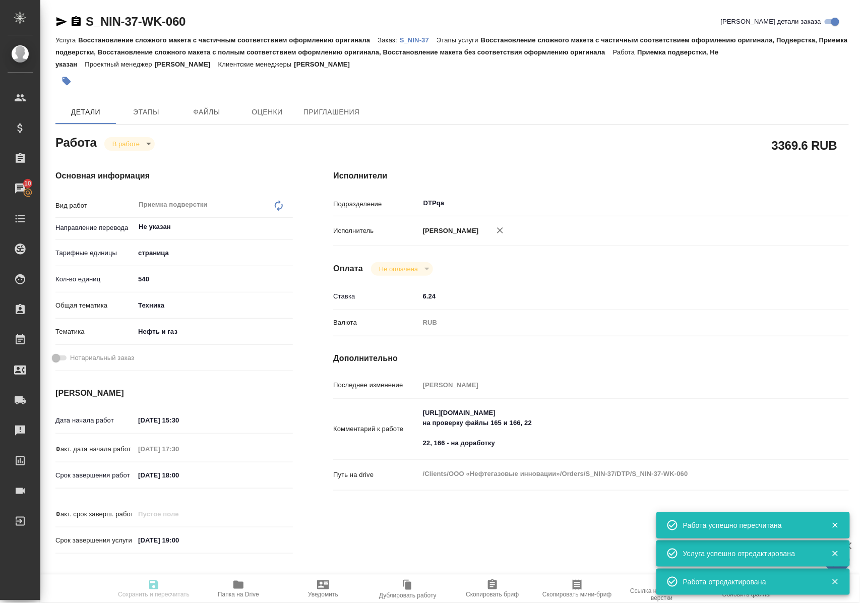
type input "inProgress"
type input "Не указан"
type input "5a8b1489cc6b4906c91bfdb2"
type input "540"
type input "tech"
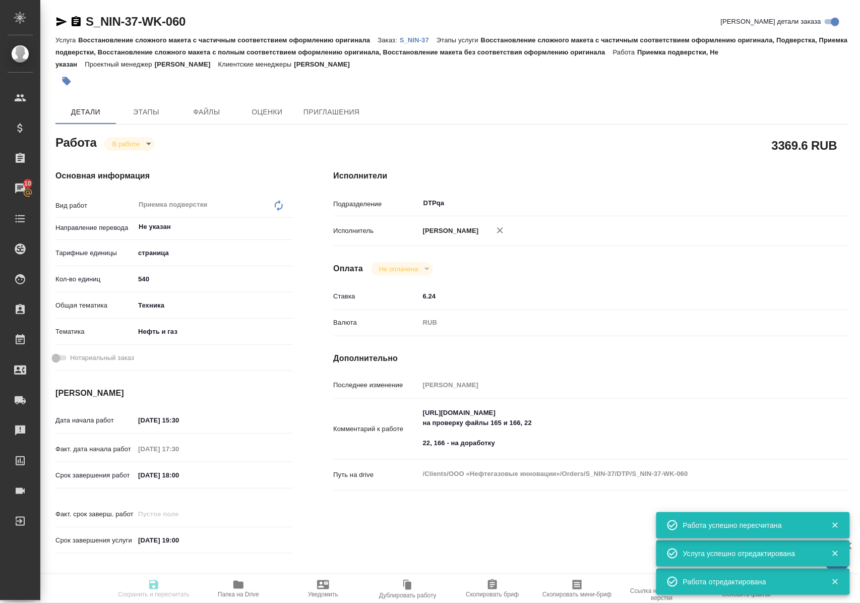
type input "5a8b8b956a9677013d343d80"
type input "11.08.2025 15:30"
type input "11.08.2025 17:30"
type input "22.08.2025 18:00"
type input "02.09.2025 19:00"
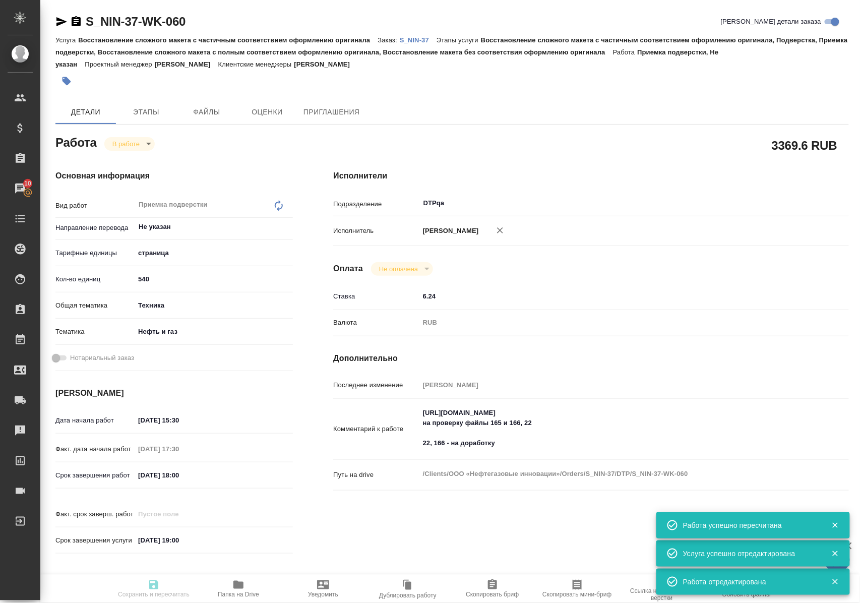
type input "DTPqa"
type input "notPayed"
type input "6.24"
type input "RUB"
type input "Полушина Алена"
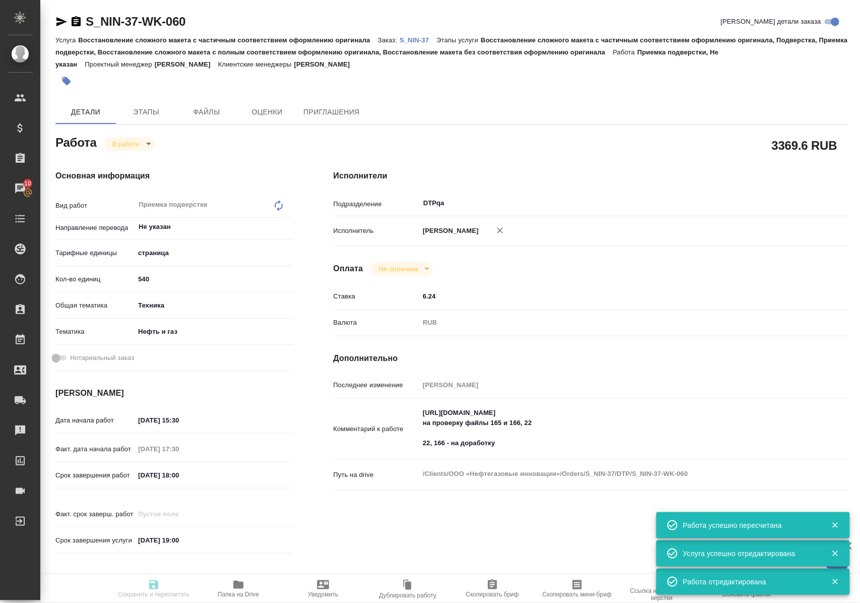
type input "S_NIN-37"
type input "Восстановление сложного макета с частичным соответствием оформлению оригинала"
type input "Восстановление сложного макета с частичным соответствием оформлению оригинала, …"
type input "Никифорова Валерия"
type input "[PERSON_NAME]"
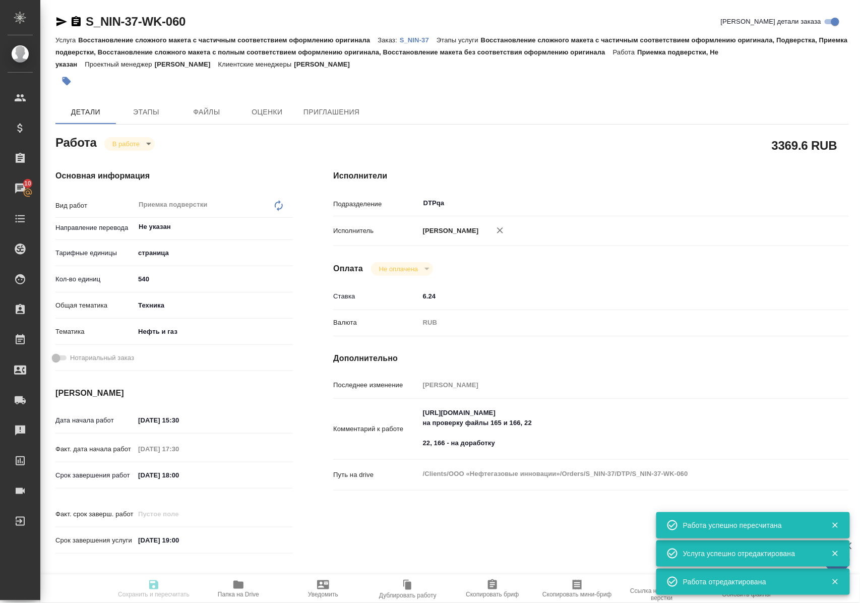
type input "/Clients/ООО «Нефтегазовые инновации»/Orders/S_NIN-37"
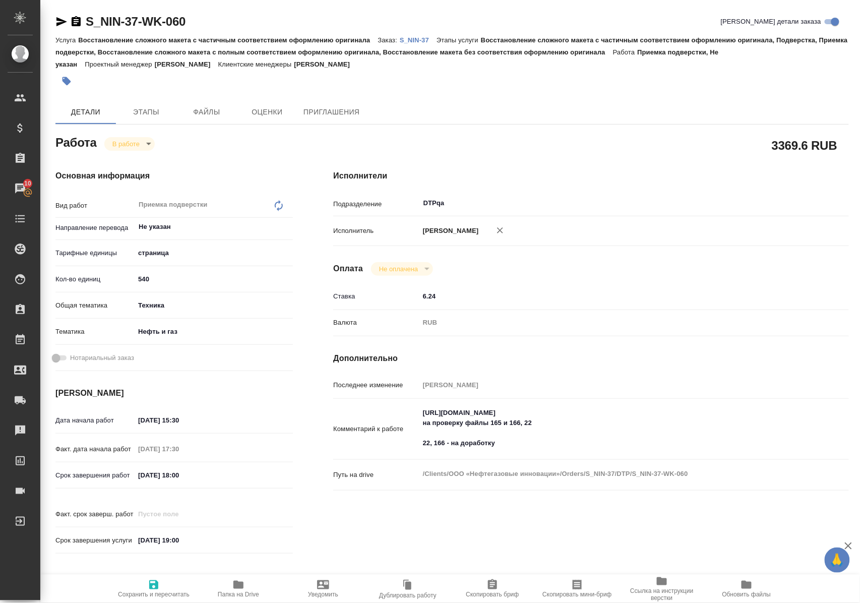
click at [244, 581] on icon "button" at bounding box center [238, 585] width 12 height 12
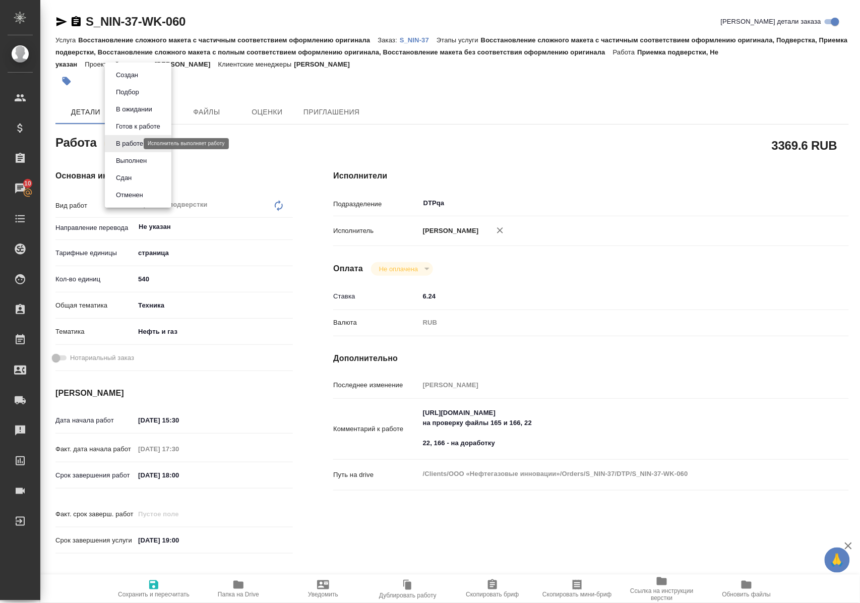
click at [136, 144] on body "🙏 .cls-1 fill:#fff; AWATERA Polushina Alena Клиенты Спецификации Заказы 10 Чаты…" at bounding box center [430, 301] width 860 height 603
click at [135, 158] on button "Выполнен" at bounding box center [131, 160] width 37 height 11
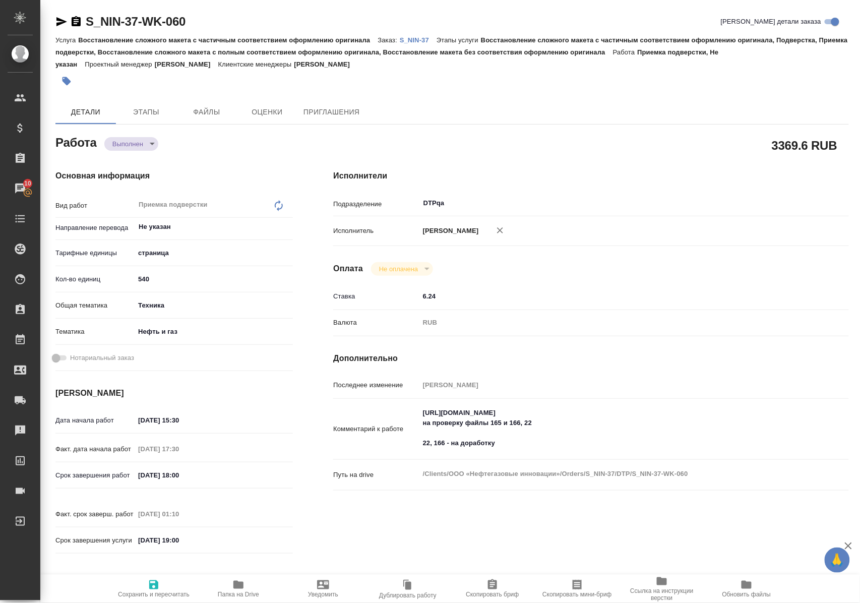
type textarea "x"
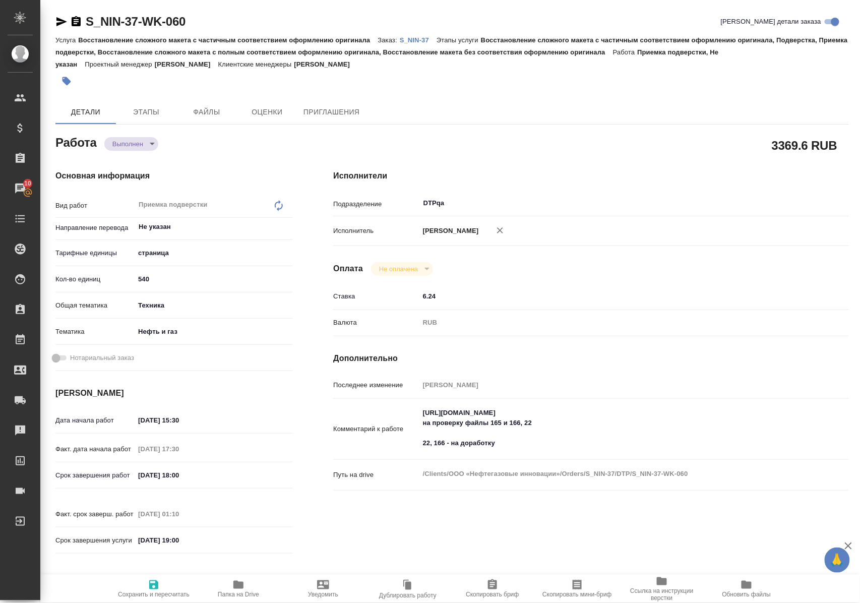
type textarea "x"
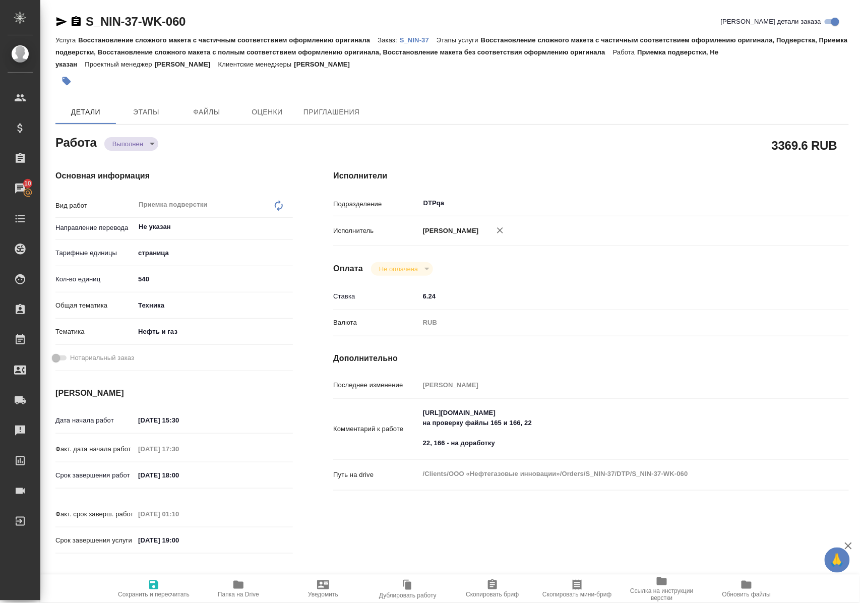
click at [156, 581] on icon "button" at bounding box center [153, 584] width 9 height 9
type textarea "x"
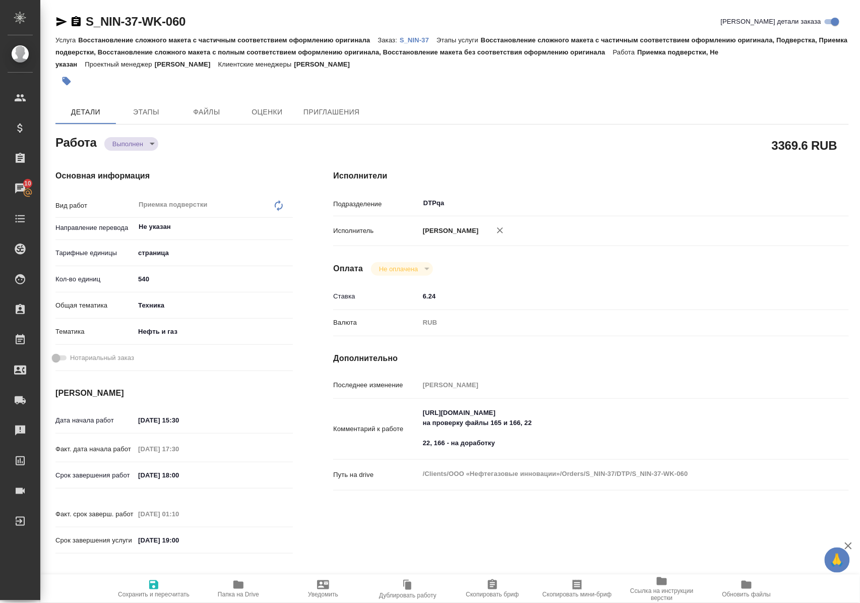
type textarea "x"
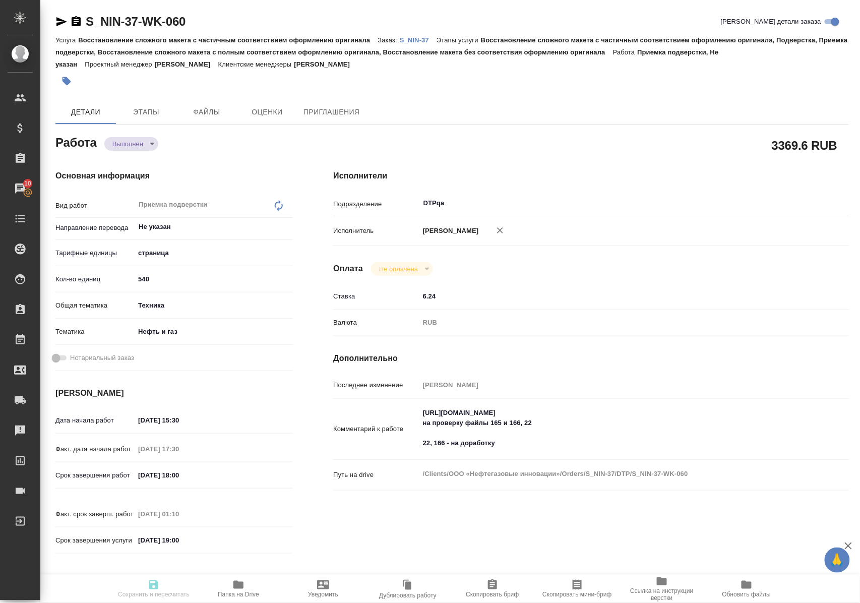
type textarea "x"
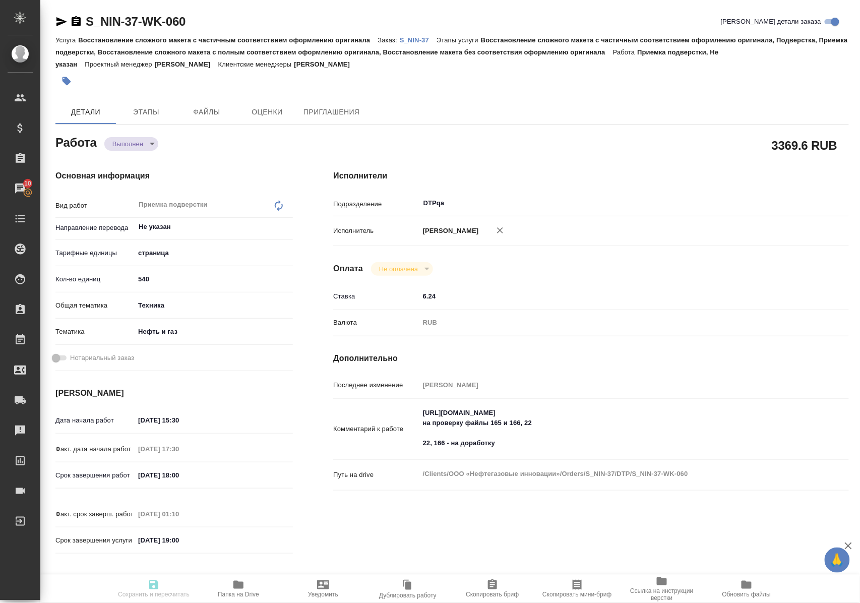
type textarea "x"
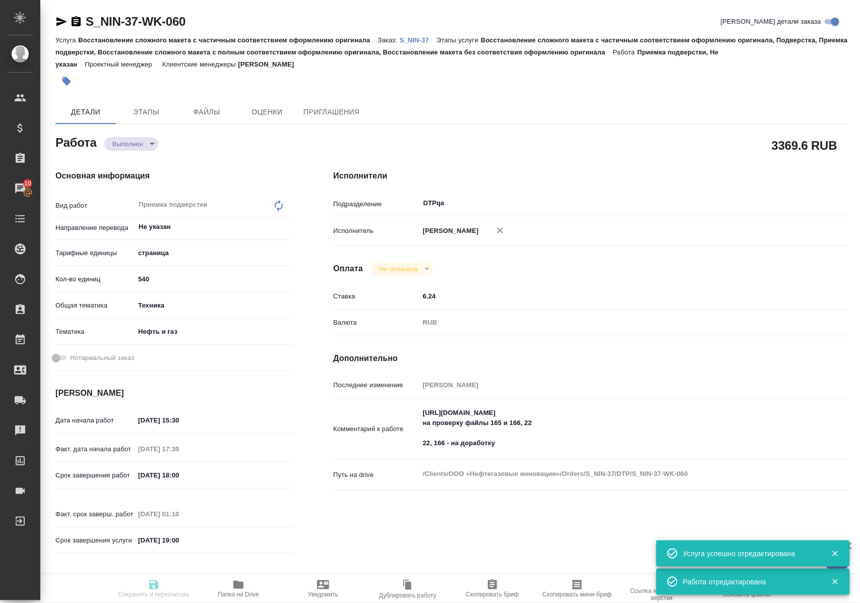
type input "completed"
type textarea "Приемка подверстки"
type textarea "x"
type input "Не указан"
type input "5a8b1489cc6b4906c91bfdb2"
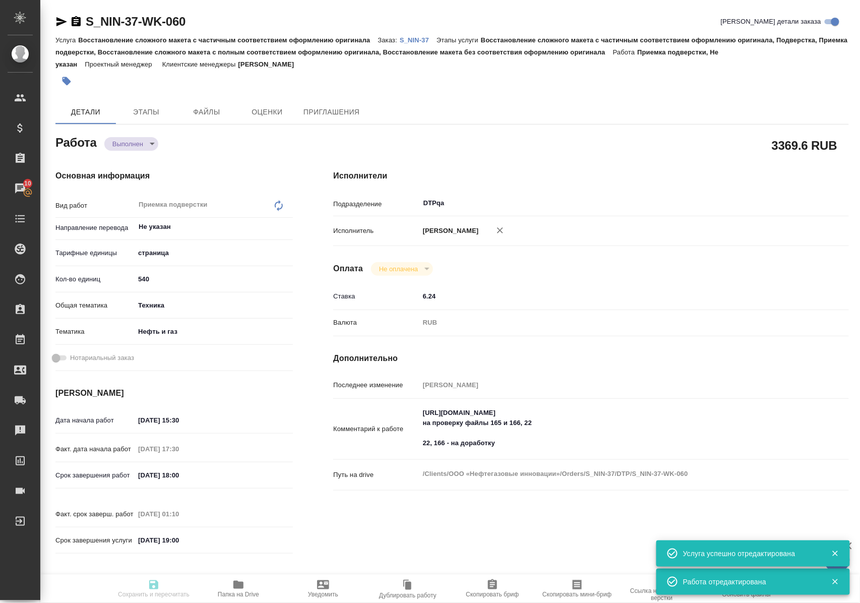
type input "540"
type input "tech"
type input "5a8b8b956a9677013d343d80"
type input "11.08.2025 15:30"
type input "11.08.2025 17:30"
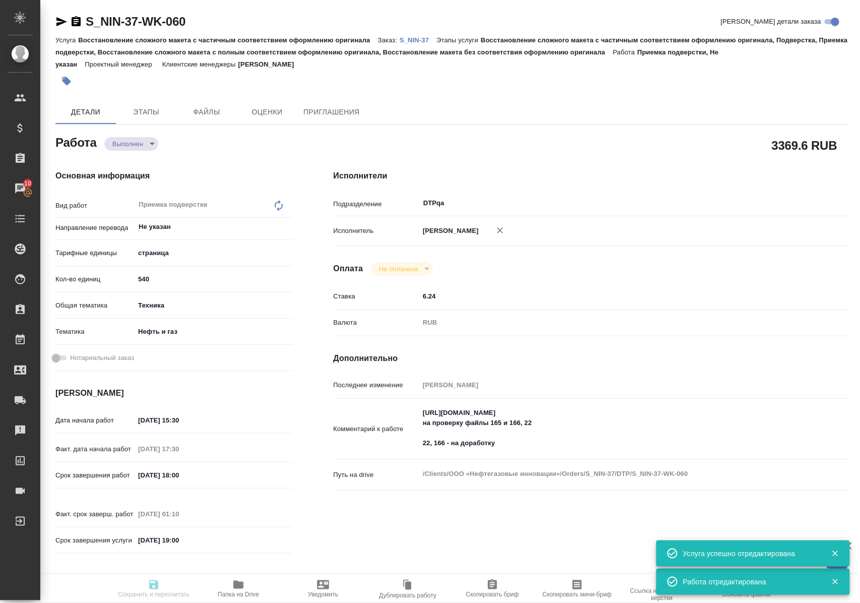
type input "22.08.2025 18:00"
type input "27.08.2025 01:10"
type input "02.09.2025 19:00"
type input "DTPqa"
type input "notPayed"
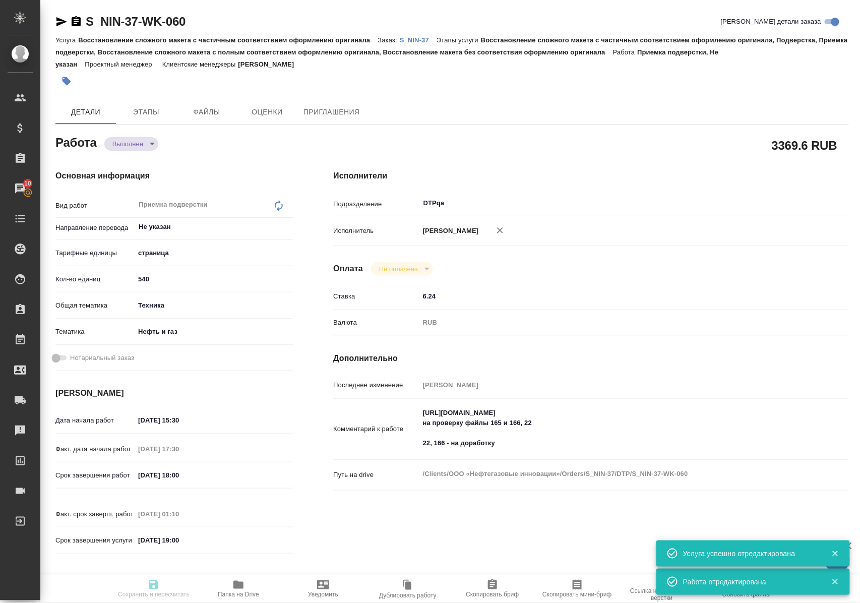
type input "6.24"
type input "RUB"
type input "[PERSON_NAME]"
type textarea "https://tera.awatera.com/Work/6806997b106aacf7fd93b59e/ на проверку файлы 165 и…"
type textarea "x"
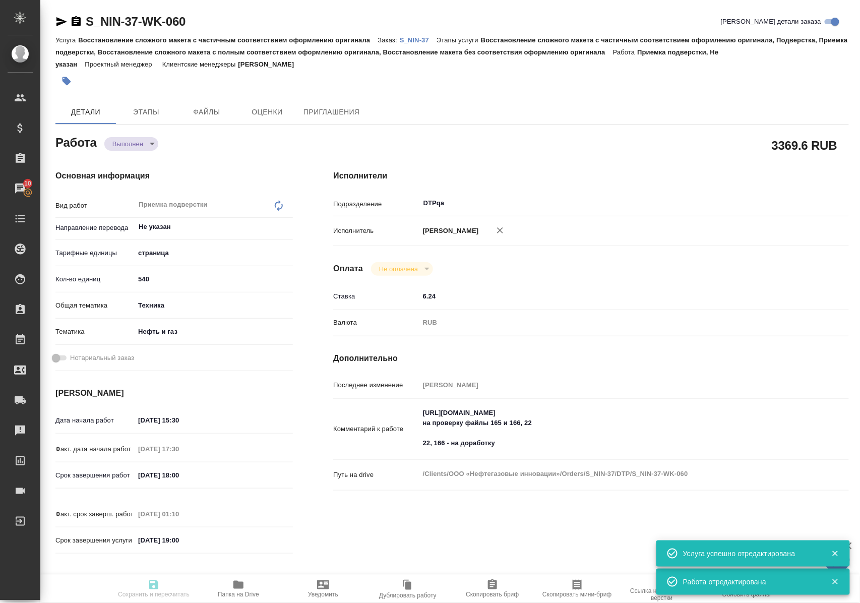
type textarea "/Clients/ООО «Нефтегазовые инновации»/Orders/S_NIN-37/DTP/S_NIN-37-WK-060"
type textarea "x"
type input "S_NIN-37"
type input "Восстановление сложного макета с частичным соответствием оформлению оригинала"
type input "Восстановление сложного макета с частичным соответствием оформлению оригинала, …"
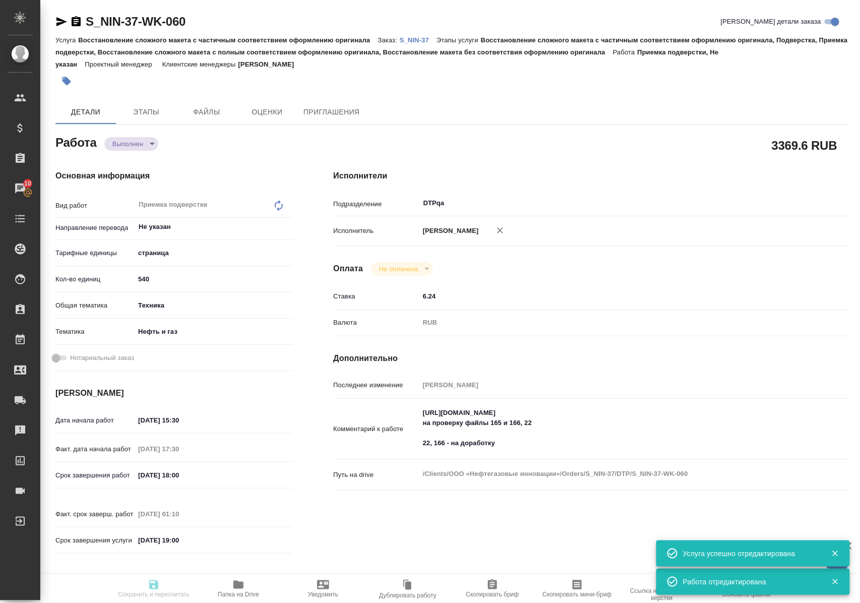
type input "[PERSON_NAME]"
type input "/Clients/ООО «Нефтегазовые инновации»/Orders/S_NIN-37"
type textarea "x"
type textarea "кит-рус"
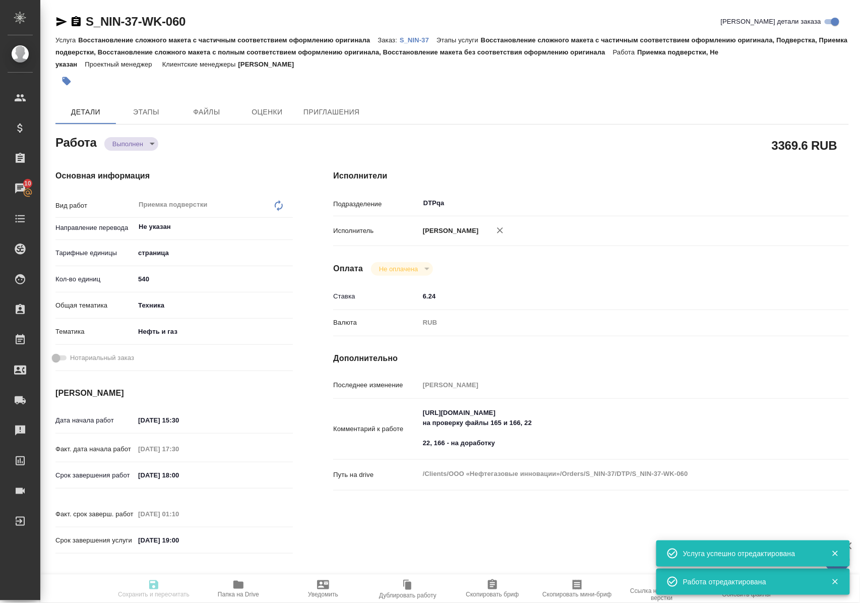
type textarea "x"
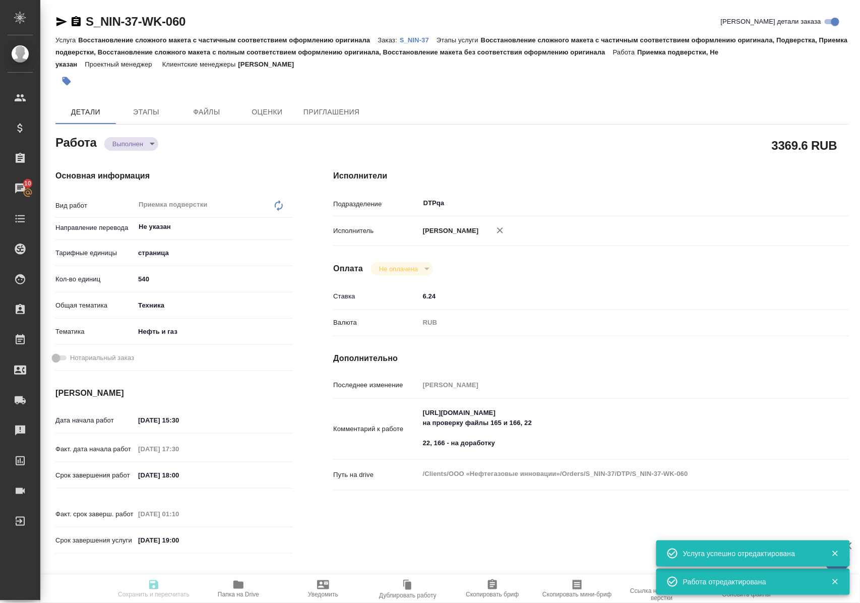
type textarea "x"
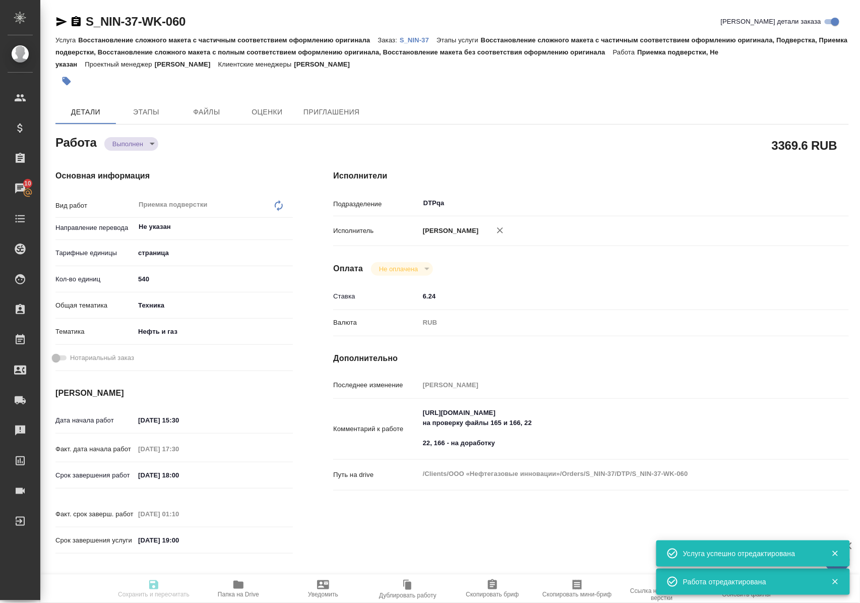
type textarea "x"
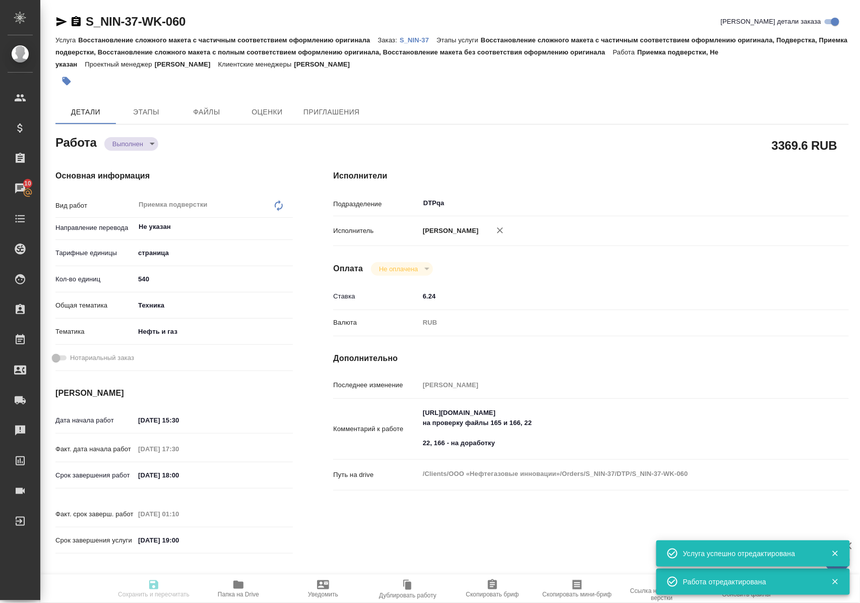
type textarea "x"
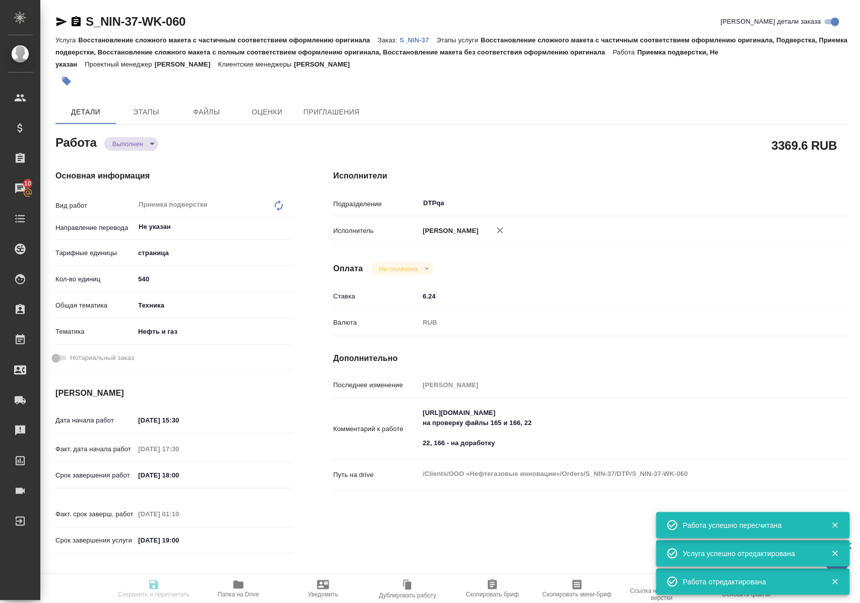
type input "completed"
type textarea "Приемка подверстки"
type textarea "x"
type input "Не указан"
type input "5a8b1489cc6b4906c91bfdb2"
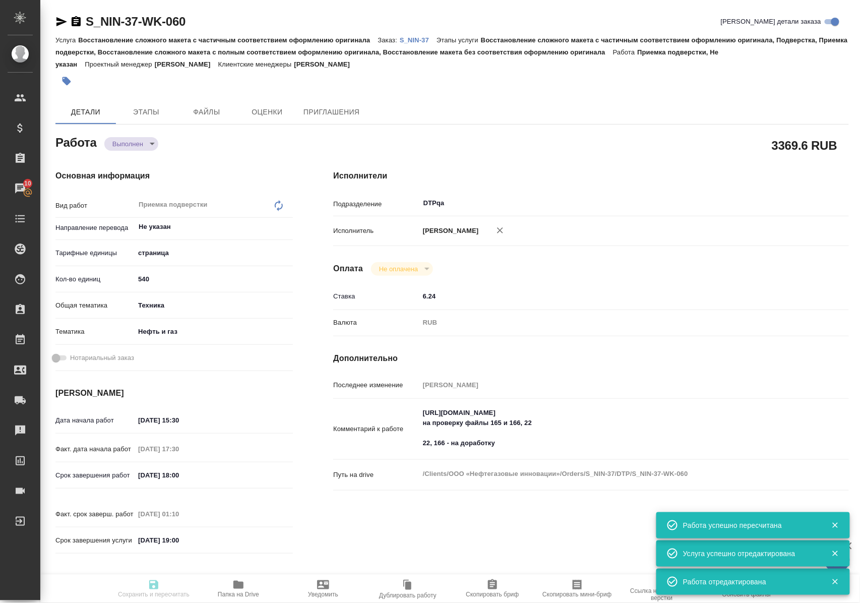
type input "540"
type input "tech"
type input "5a8b8b956a9677013d343d80"
type input "11.08.2025 15:30"
type input "11.08.2025 17:30"
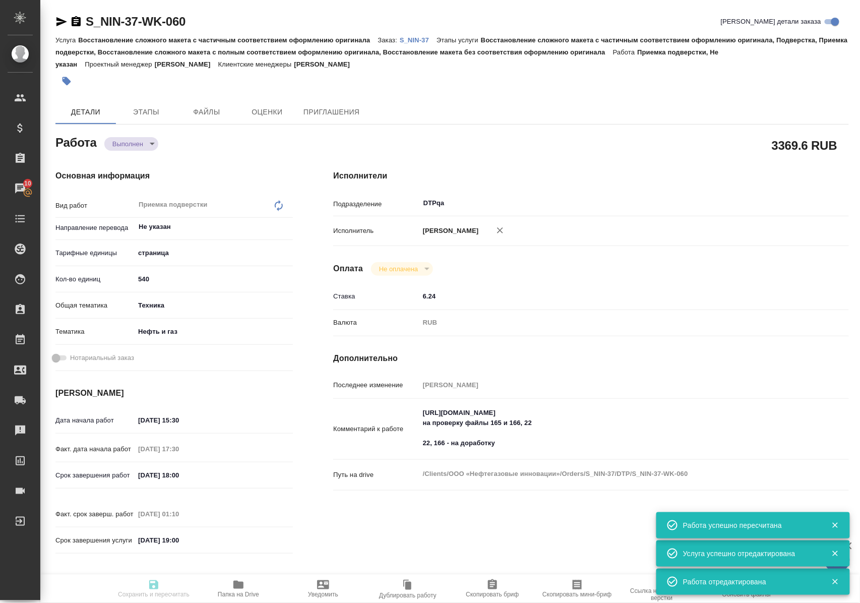
type input "22.08.2025 18:00"
type input "27.08.2025 01:10"
type input "02.09.2025 19:00"
type input "DTPqa"
type input "notPayed"
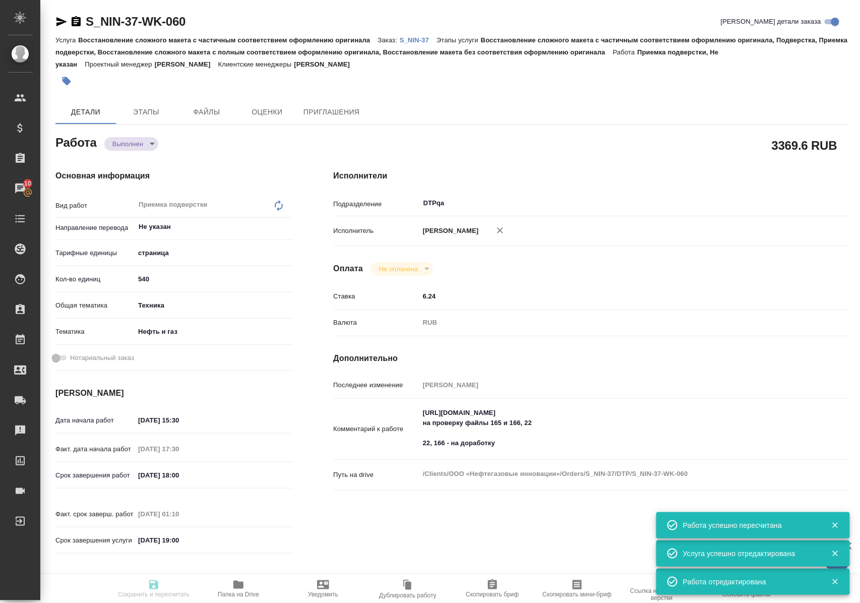
type input "6.24"
type input "RUB"
type input "Полушина Алена"
type textarea "https://tera.awatera.com/Work/6806997b106aacf7fd93b59e/ на проверку файлы 165 и…"
type textarea "x"
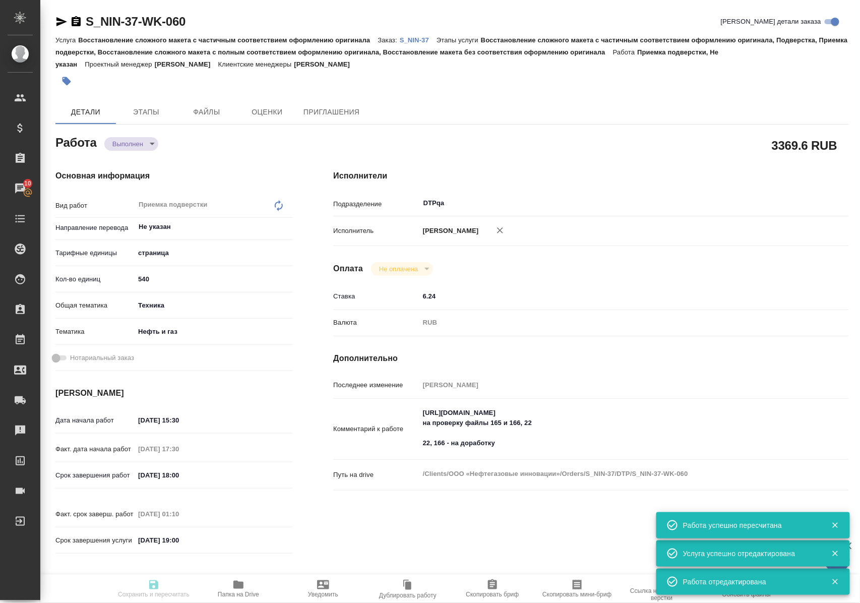
type textarea "/Clients/ООО «Нефтегазовые инновации»/Orders/S_NIN-37/DTP/S_NIN-37-WK-060"
type textarea "x"
type input "S_NIN-37"
type input "Восстановление сложного макета с частичным соответствием оформлению оригинала"
type input "Восстановление сложного макета с частичным соответствием оформлению оригинала, …"
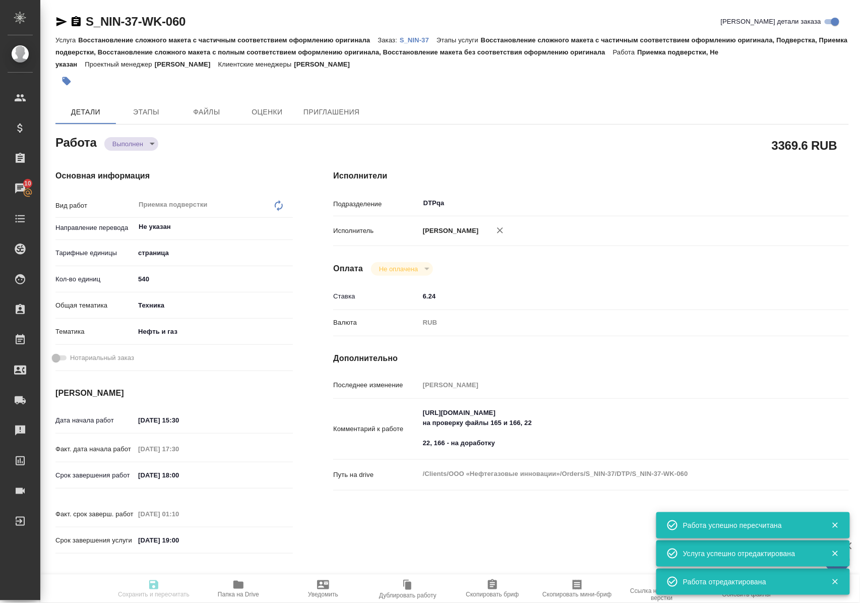
type input "Никифорова Валерия"
type input "[PERSON_NAME]"
type input "/Clients/ООО «Нефтегазовые инновации»/Orders/S_NIN-37"
type textarea "x"
type textarea "кит-рус"
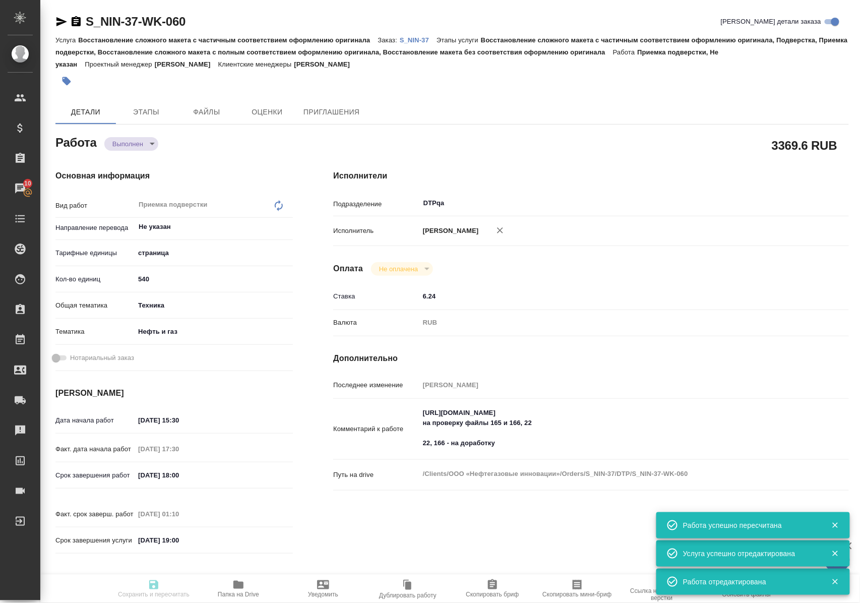
type textarea "x"
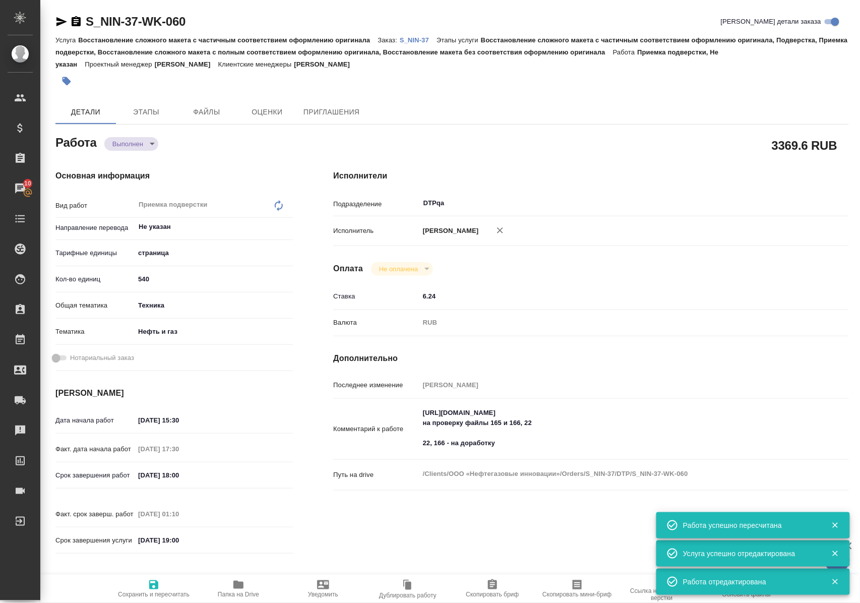
type textarea "x"
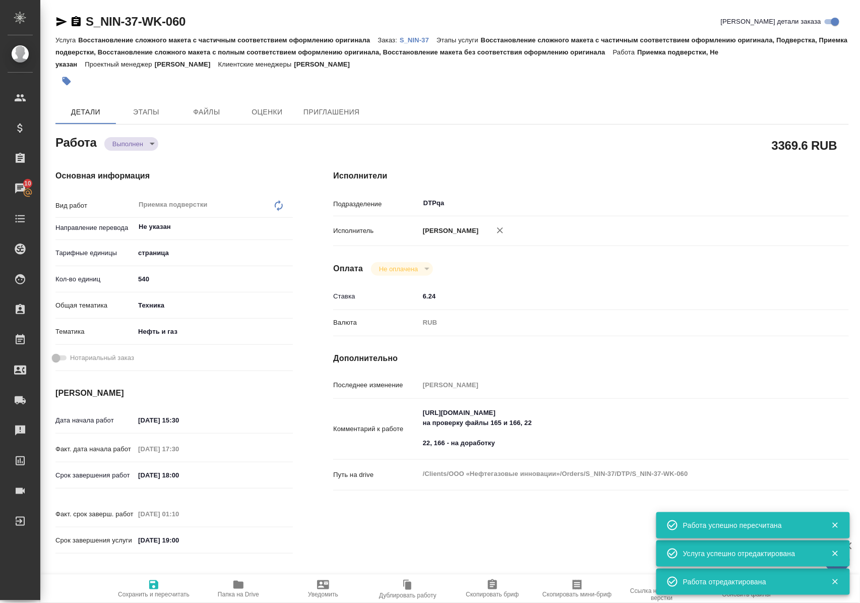
type textarea "x"
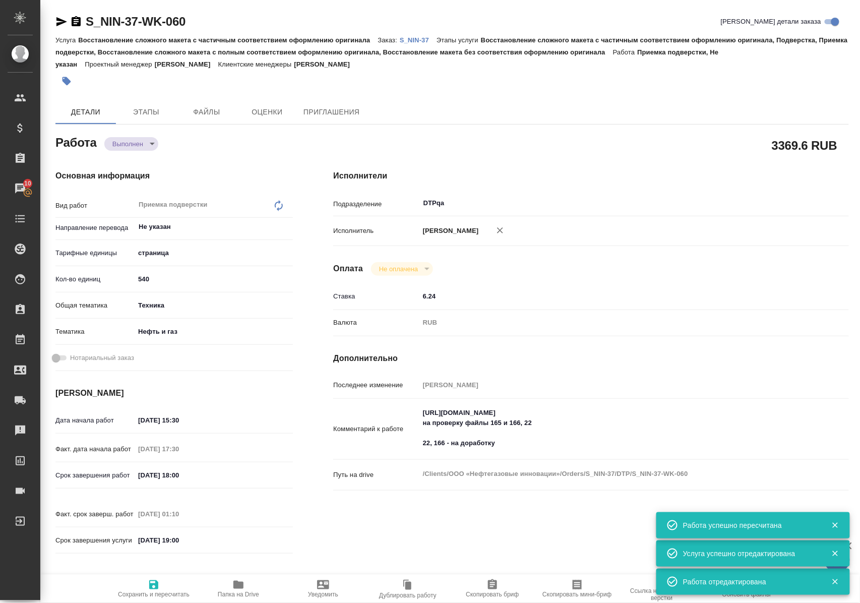
type textarea "x"
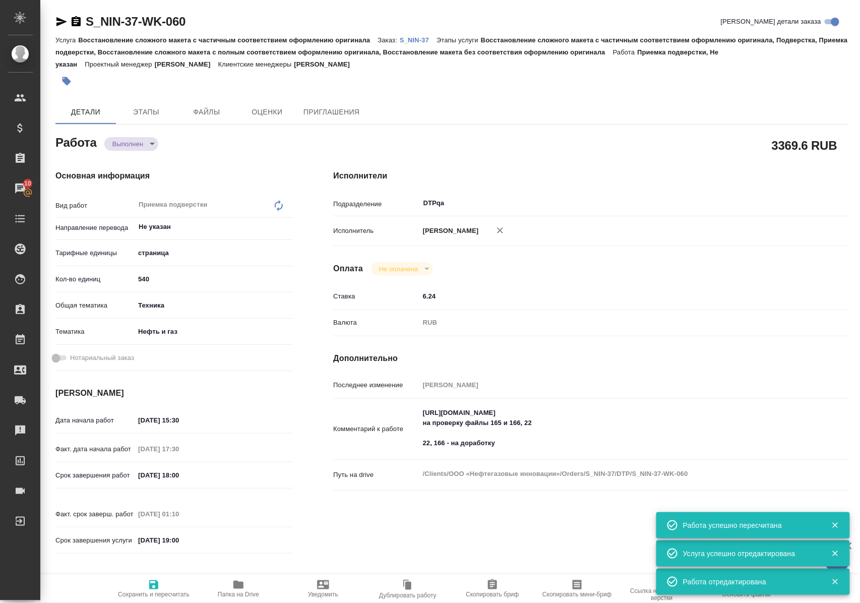
type textarea "x"
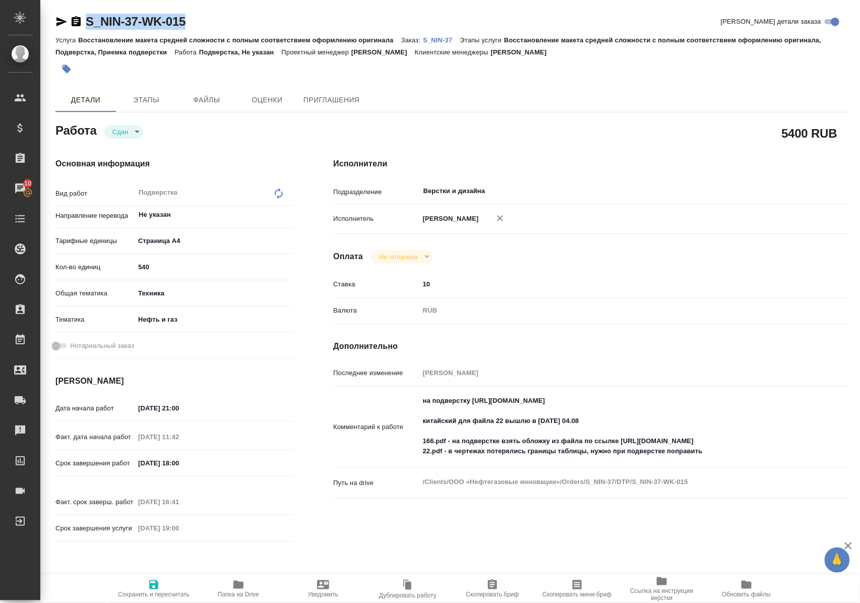
drag, startPoint x: 223, startPoint y: 20, endPoint x: 55, endPoint y: 20, distance: 167.3
click at [55, 20] on div "S_NIN-37-WK-015 [PERSON_NAME] детали заказа" at bounding box center [451, 22] width 793 height 16
copy link "S_NIN-37-WK-015"
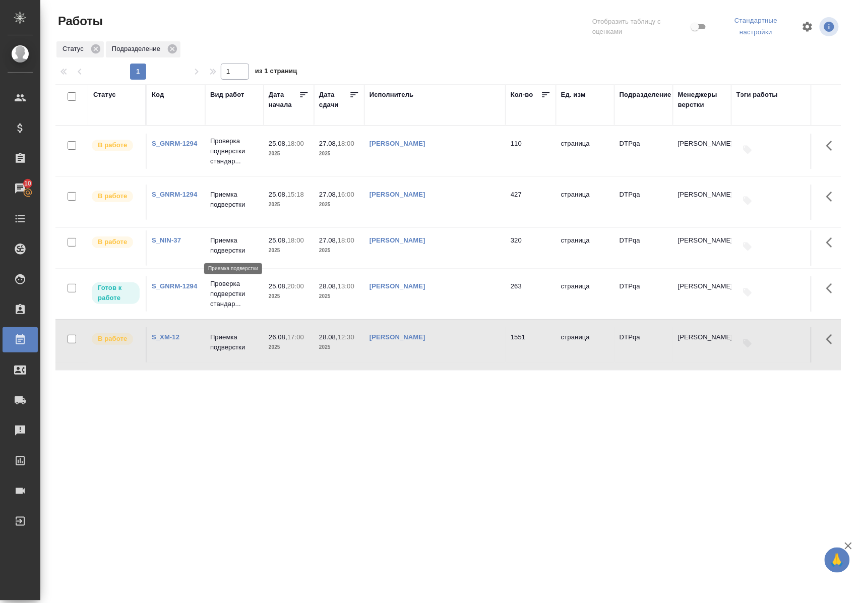
click at [239, 248] on p "Приемка подверстки" at bounding box center [234, 245] width 48 height 20
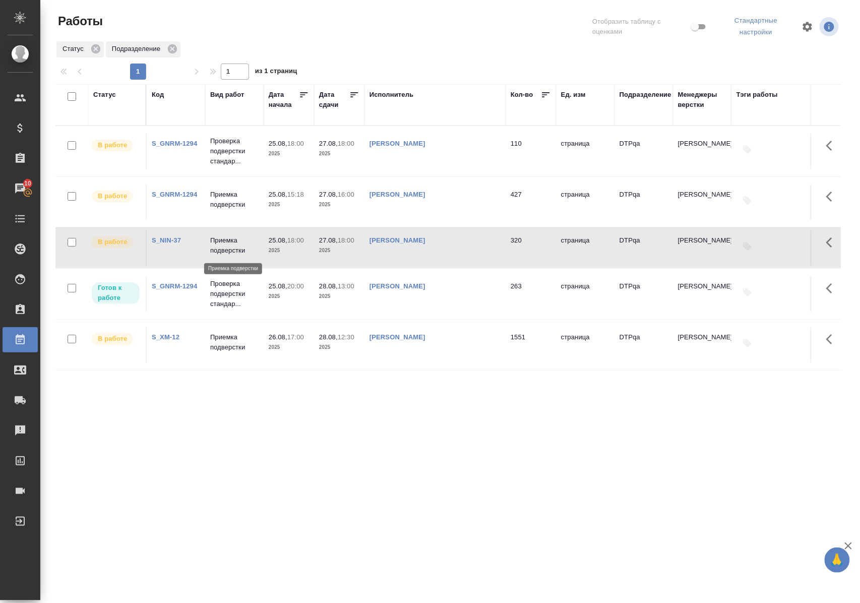
click at [239, 248] on p "Приемка подверстки" at bounding box center [234, 245] width 48 height 20
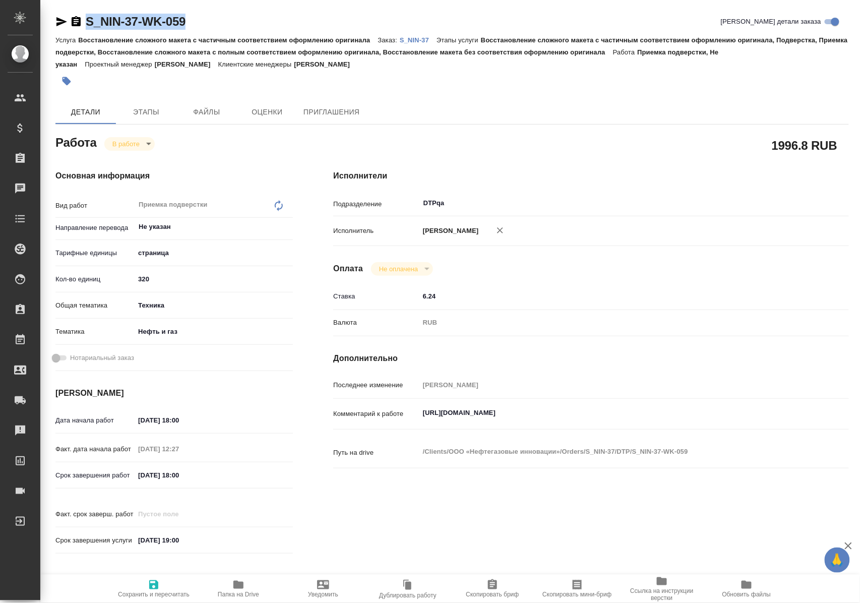
drag, startPoint x: 208, startPoint y: 20, endPoint x: 85, endPoint y: 20, distance: 123.5
click at [85, 20] on div "S_NIN-37-WK-059 Кратко детали заказа" at bounding box center [451, 22] width 793 height 16
copy link "S_NIN-37-WK-059"
drag, startPoint x: 422, startPoint y: 421, endPoint x: 663, endPoint y: 423, distance: 241.4
click at [663, 422] on textarea "https://tera.awatera.com/Work/6806996a03caf667515f5194/" at bounding box center [613, 413] width 386 height 17
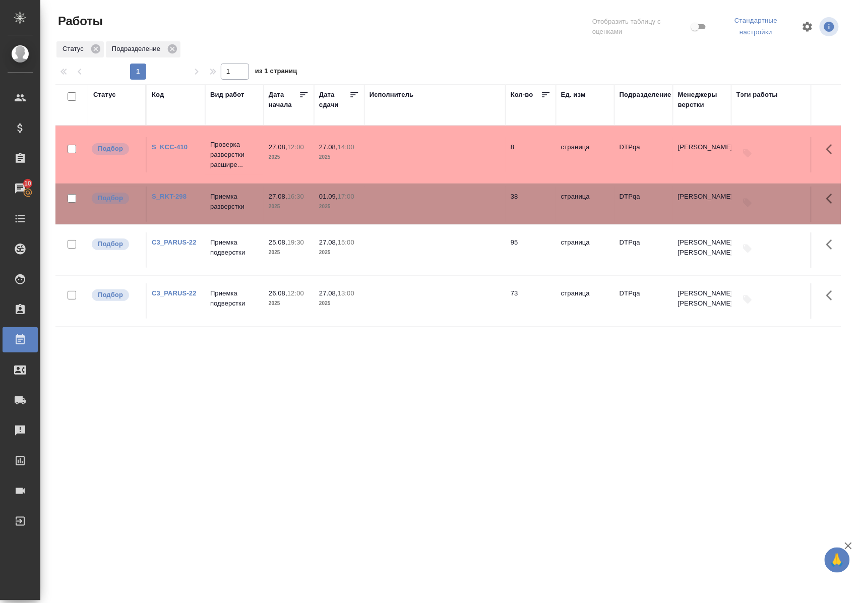
click at [186, 293] on link "C3_PARUS-22" at bounding box center [174, 293] width 45 height 8
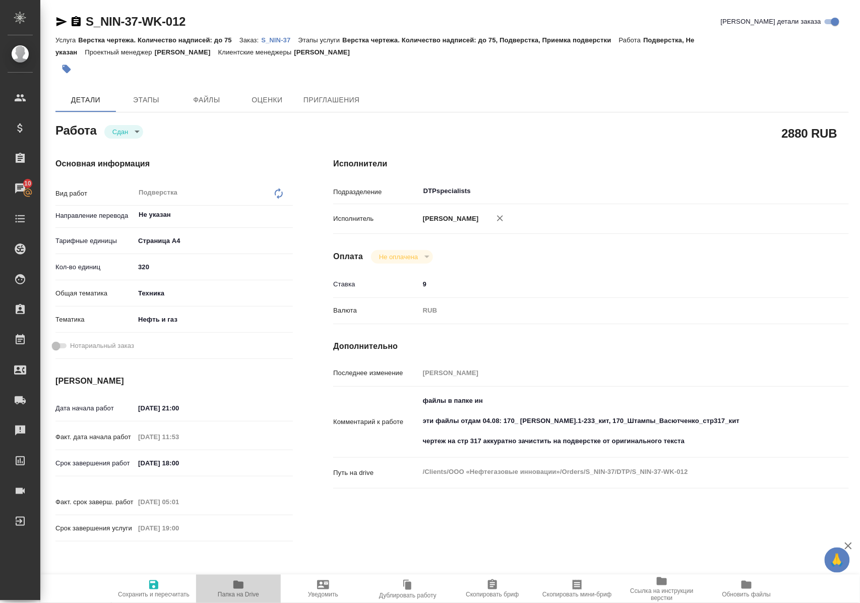
click at [230, 585] on span "Папка на Drive" at bounding box center [238, 588] width 73 height 19
click at [291, 41] on p "S_NIN-37" at bounding box center [279, 40] width 37 height 8
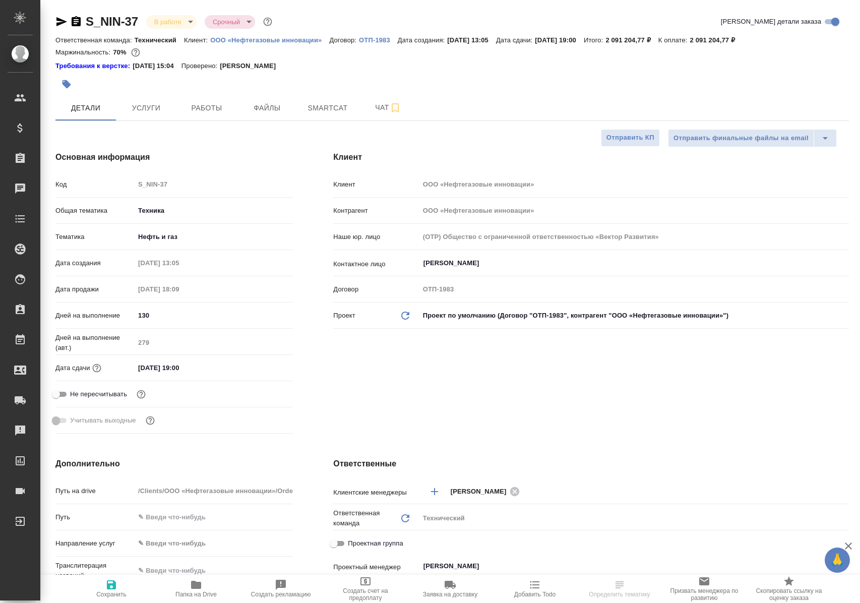
select select "RU"
click at [202, 105] on span "Работы" at bounding box center [206, 108] width 48 height 13
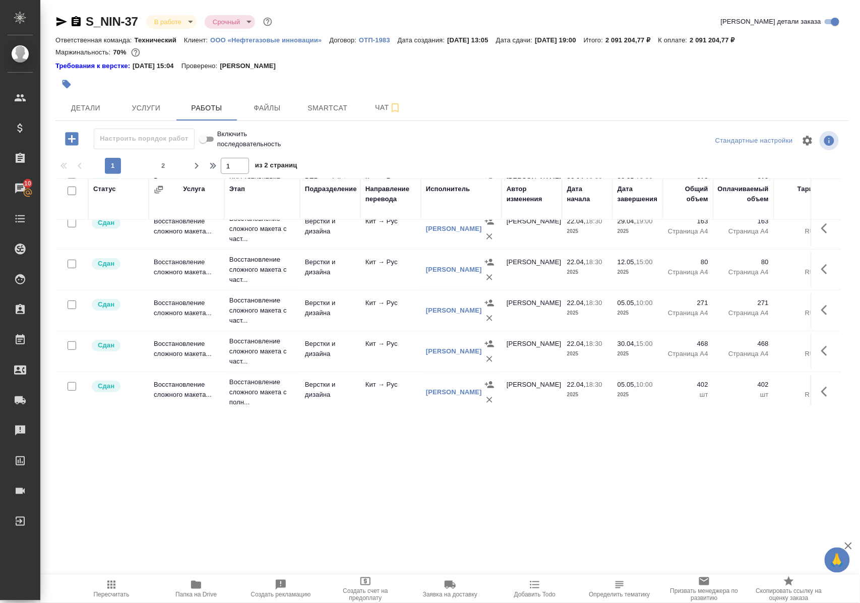
scroll to position [67, 0]
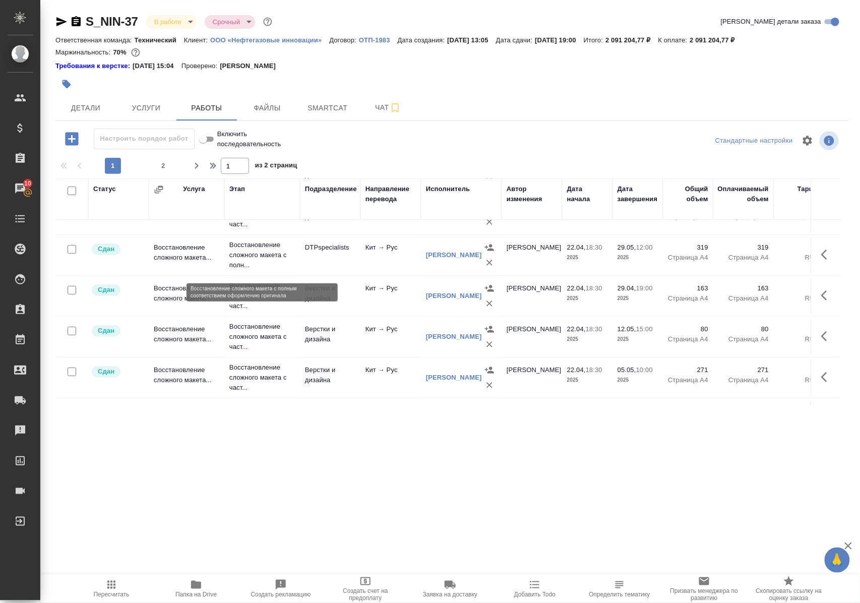
click at [257, 256] on p "Восстановление сложного макета с полн..." at bounding box center [262, 255] width 66 height 30
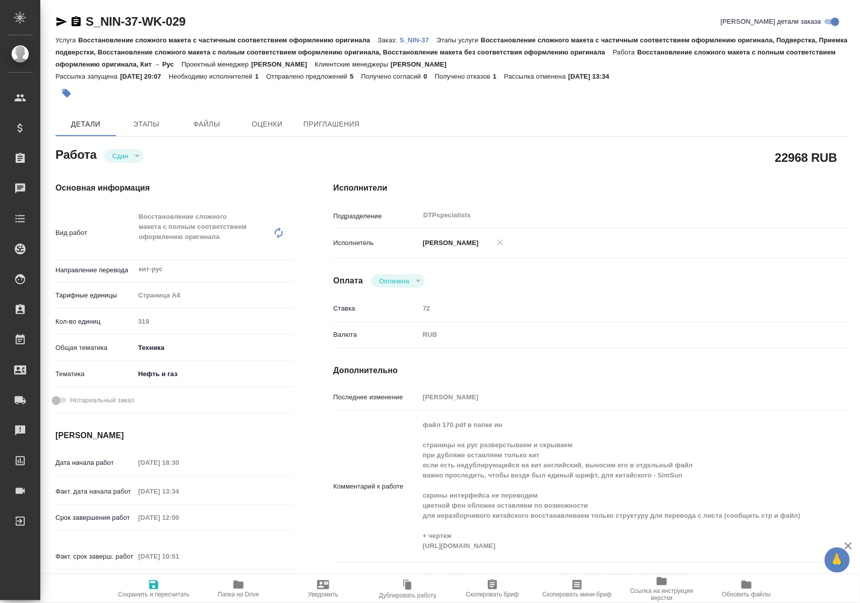
type textarea "x"
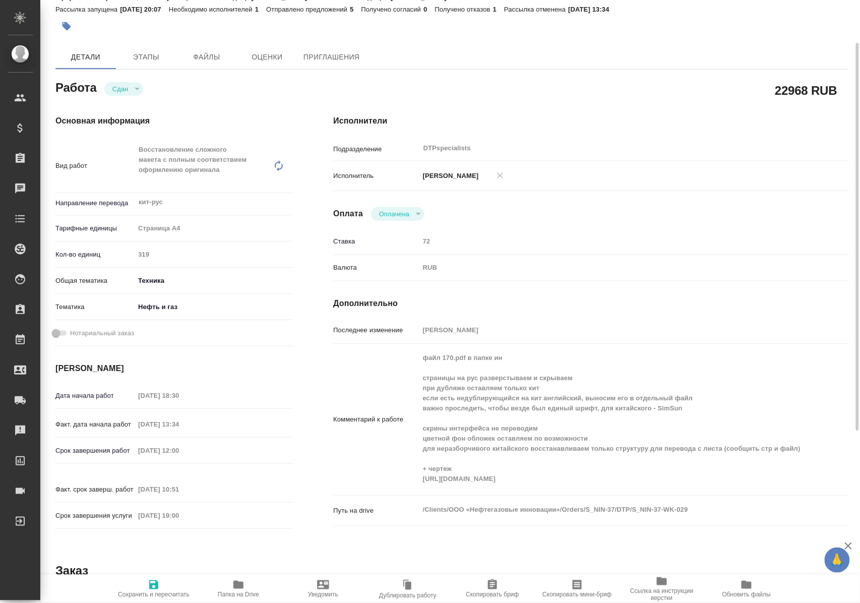
type textarea "x"
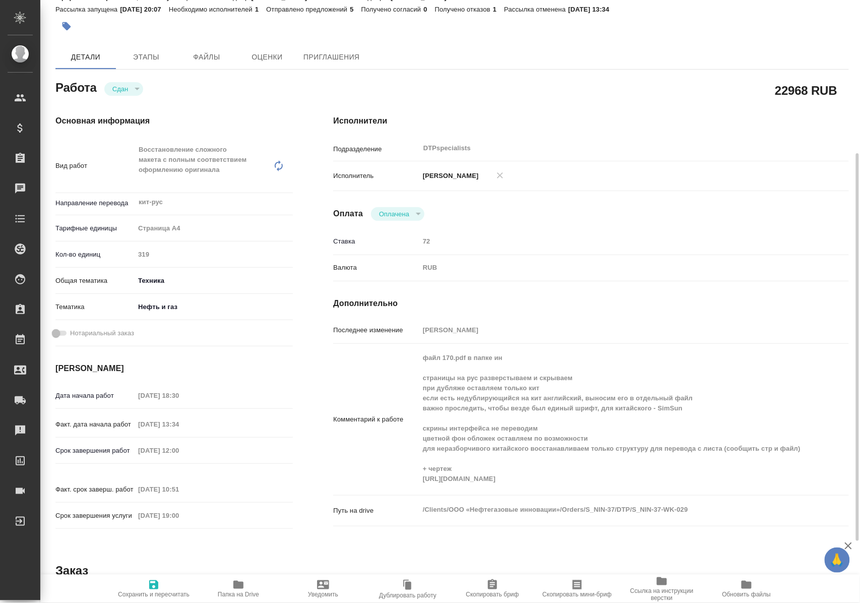
scroll to position [134, 0]
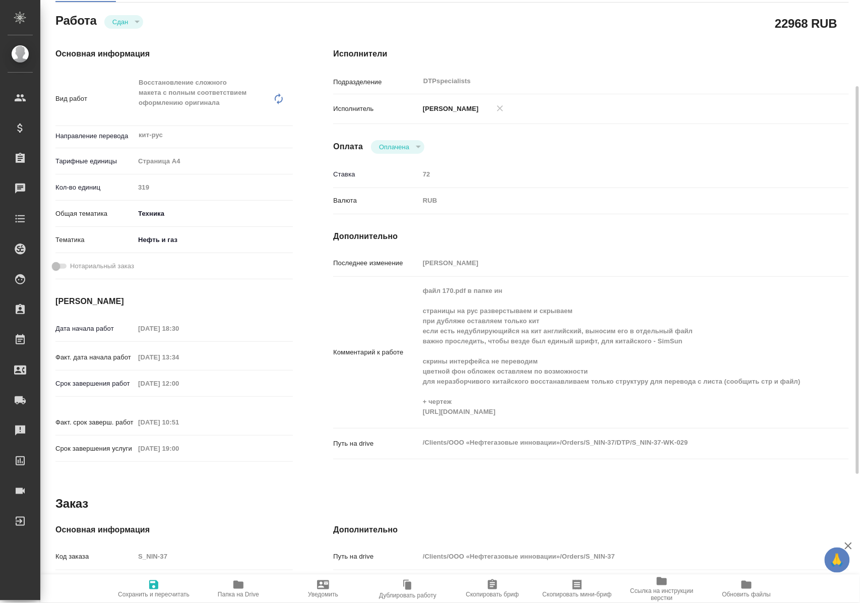
type textarea "x"
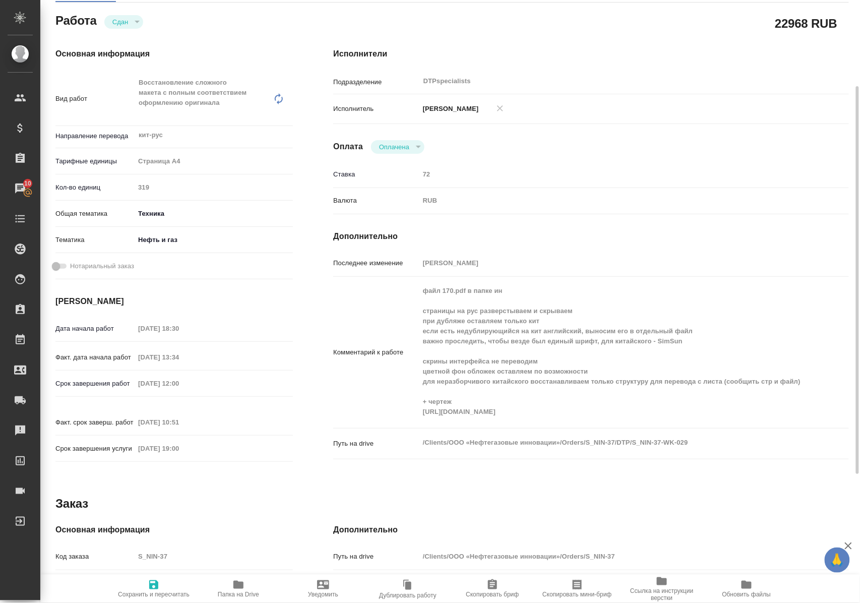
click at [234, 587] on icon "button" at bounding box center [238, 585] width 10 height 8
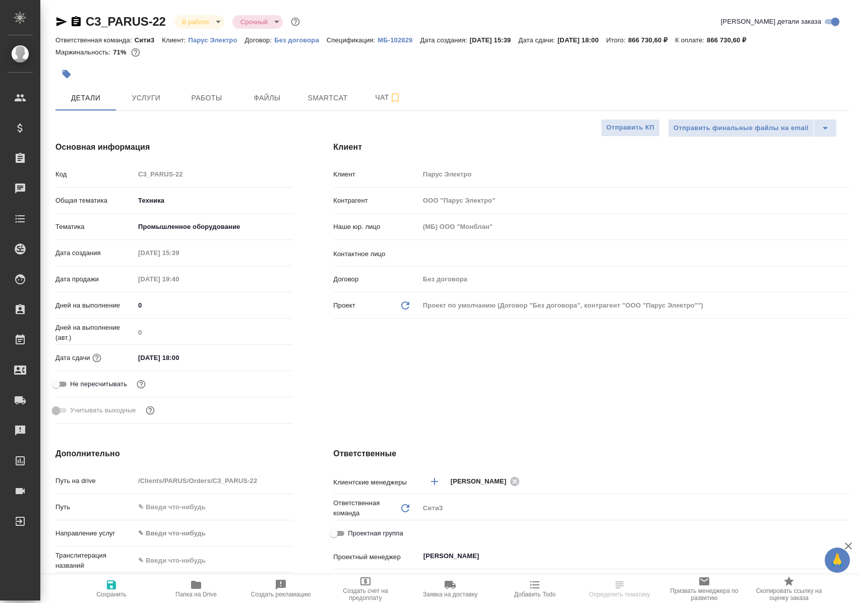
select select "RU"
click at [208, 97] on span "Работы" at bounding box center [206, 98] width 48 height 13
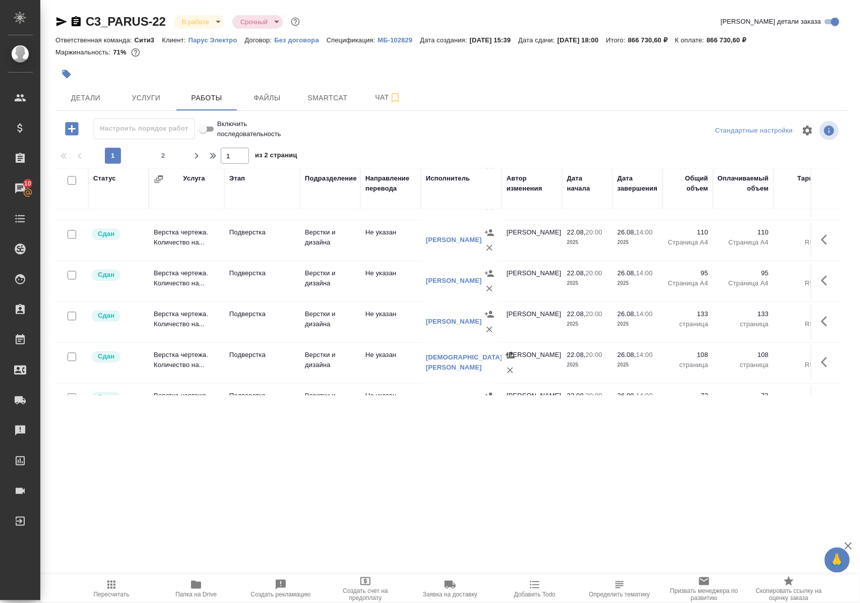
scroll to position [850, 0]
